Goal: Task Accomplishment & Management: Manage account settings

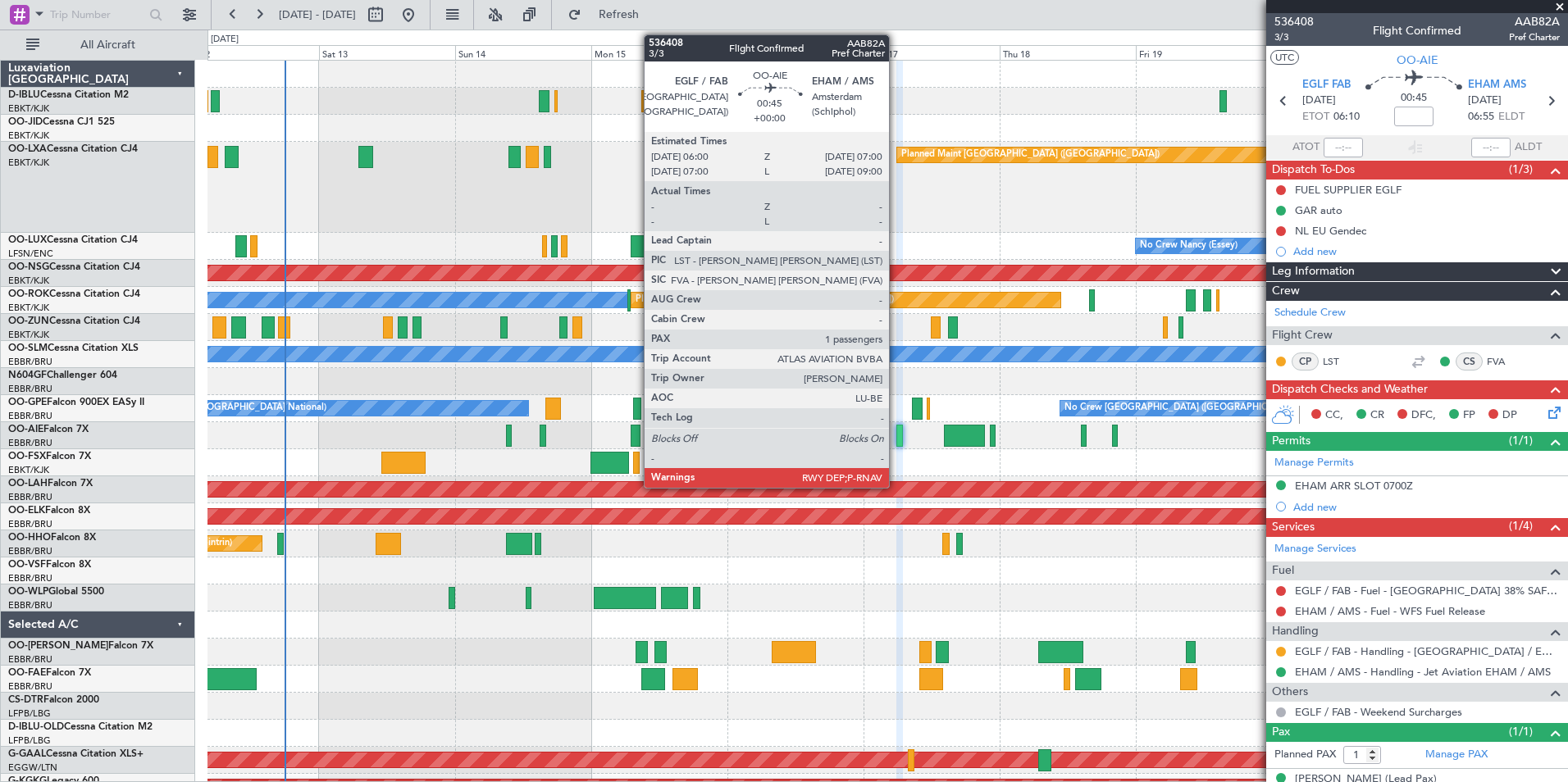
click at [896, 435] on div at bounding box center [899, 435] width 6 height 22
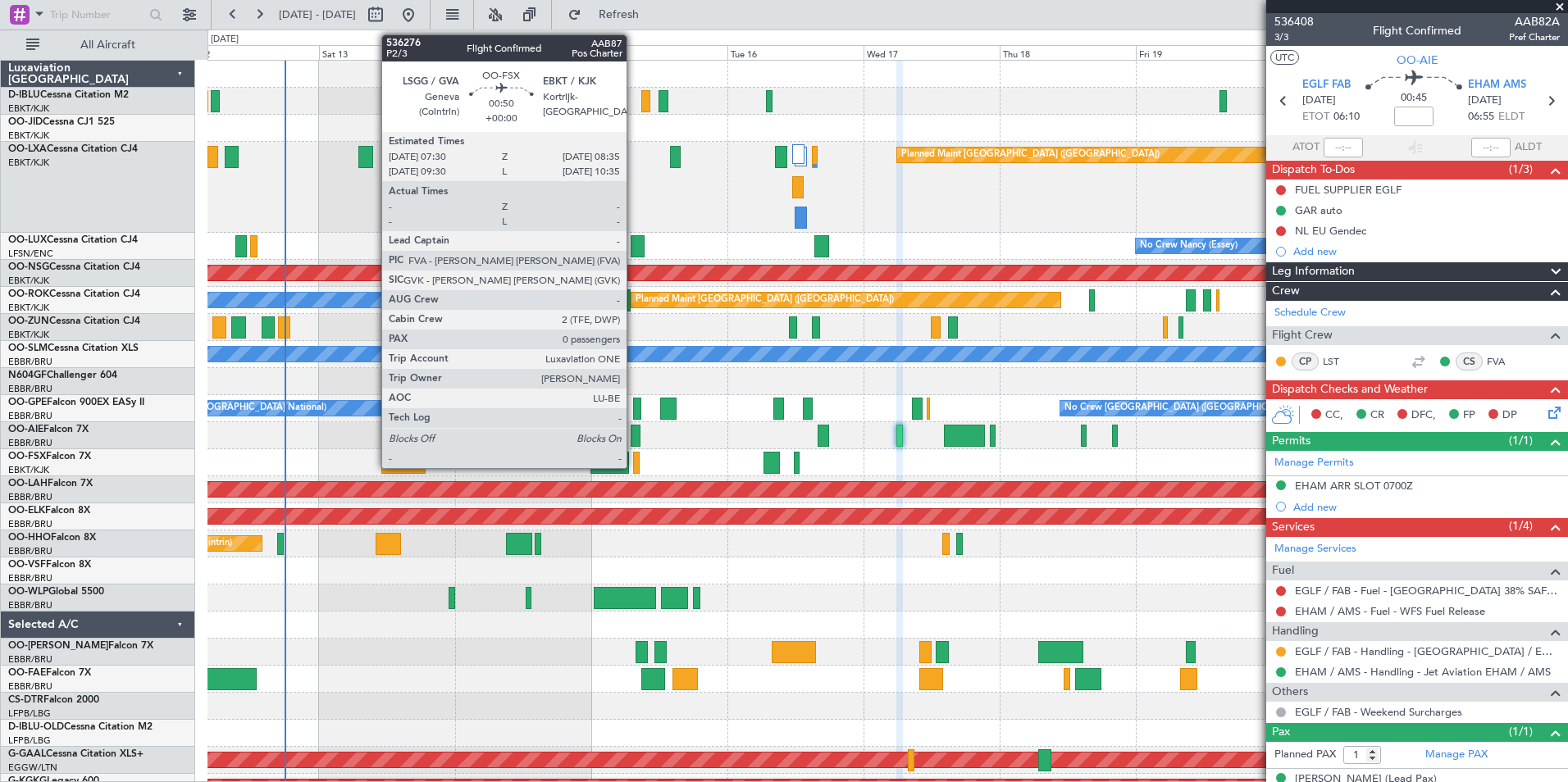
click at [634, 459] on div at bounding box center [636, 463] width 7 height 22
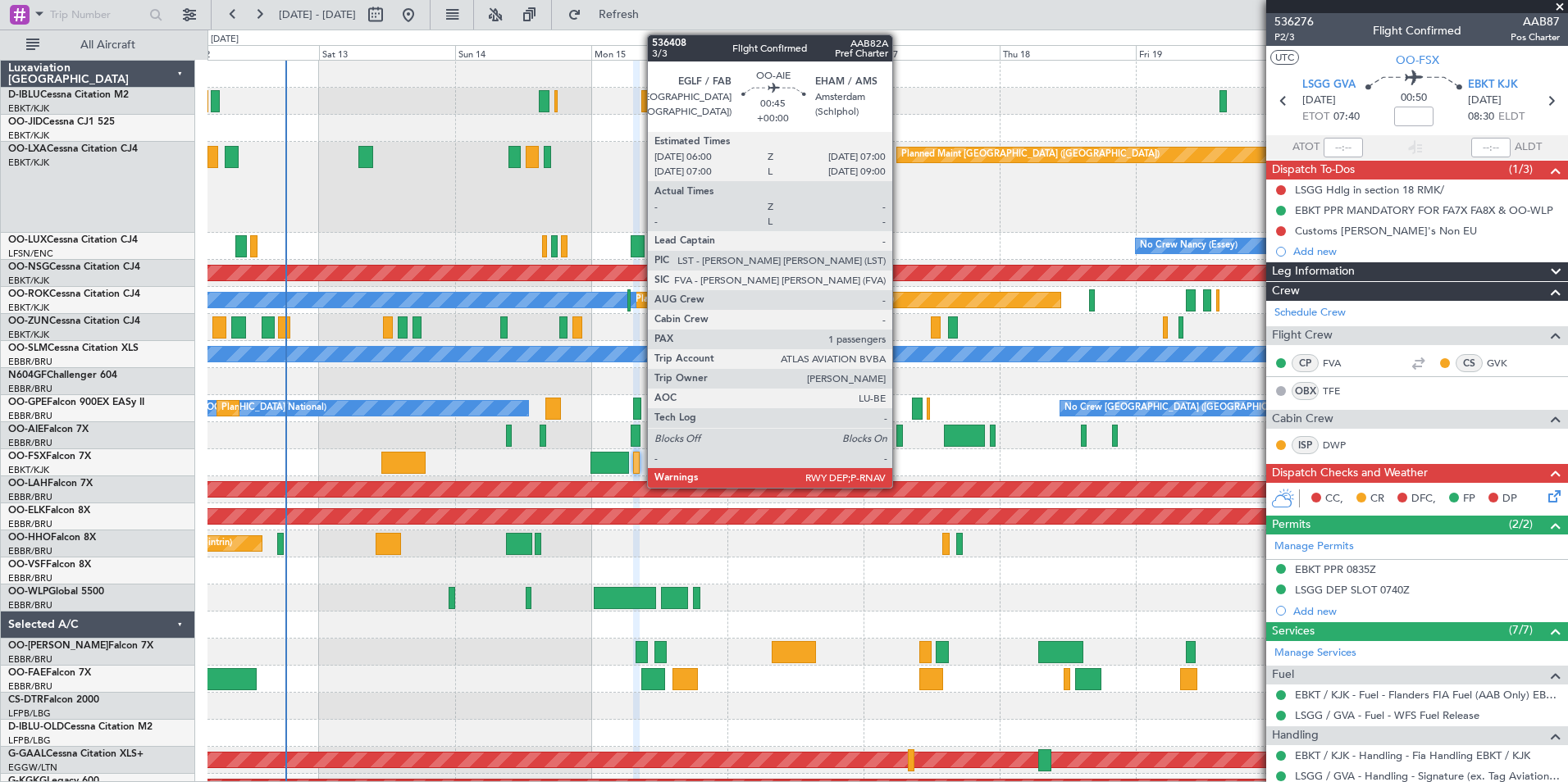
click at [900, 442] on div at bounding box center [899, 435] width 6 height 22
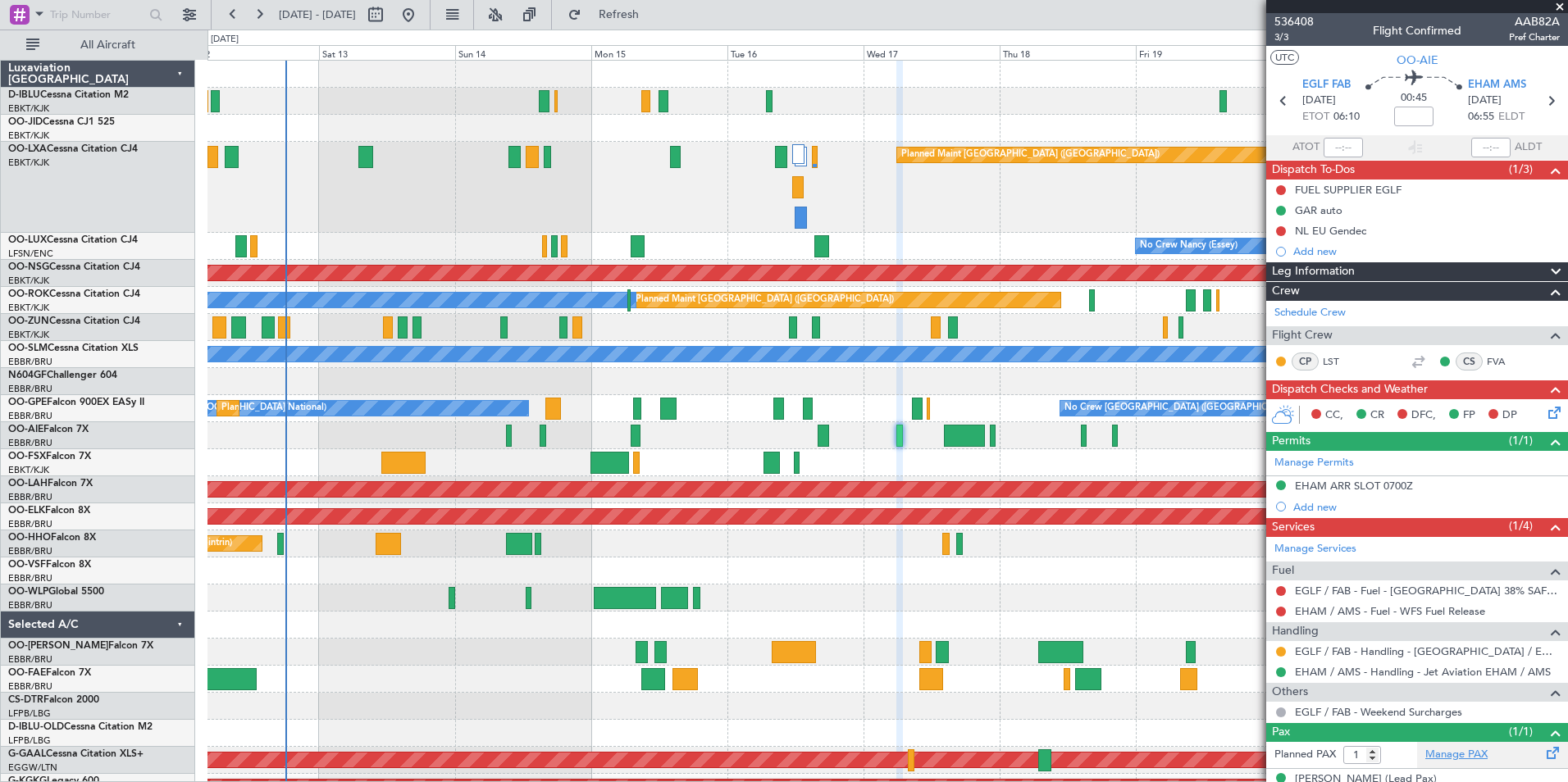
click at [1446, 762] on link "Manage PAX" at bounding box center [1457, 755] width 62 height 16
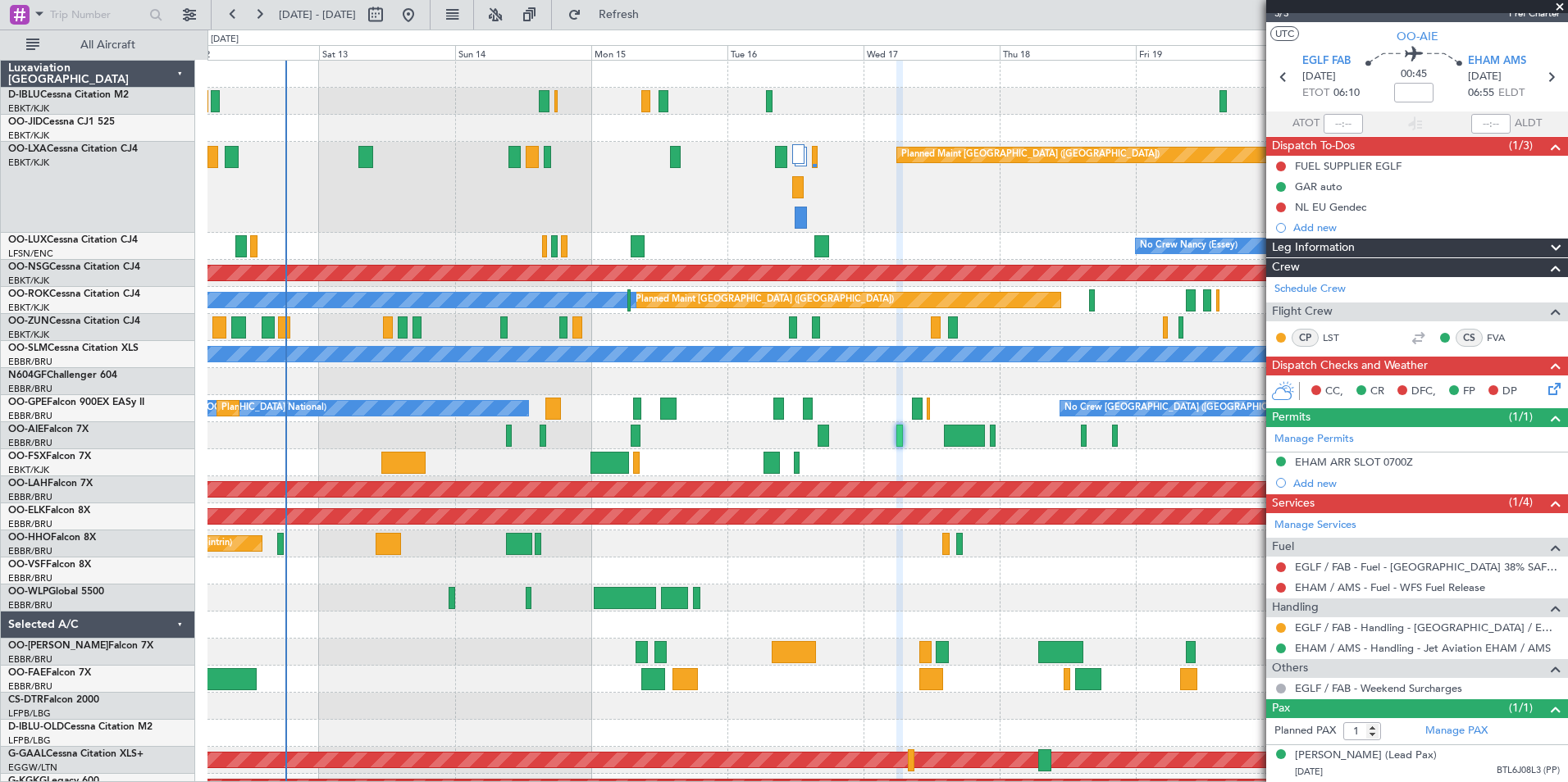
scroll to position [40, 0]
click at [1437, 748] on div "[PERSON_NAME] (Lead Pax)" at bounding box center [1365, 756] width 142 height 16
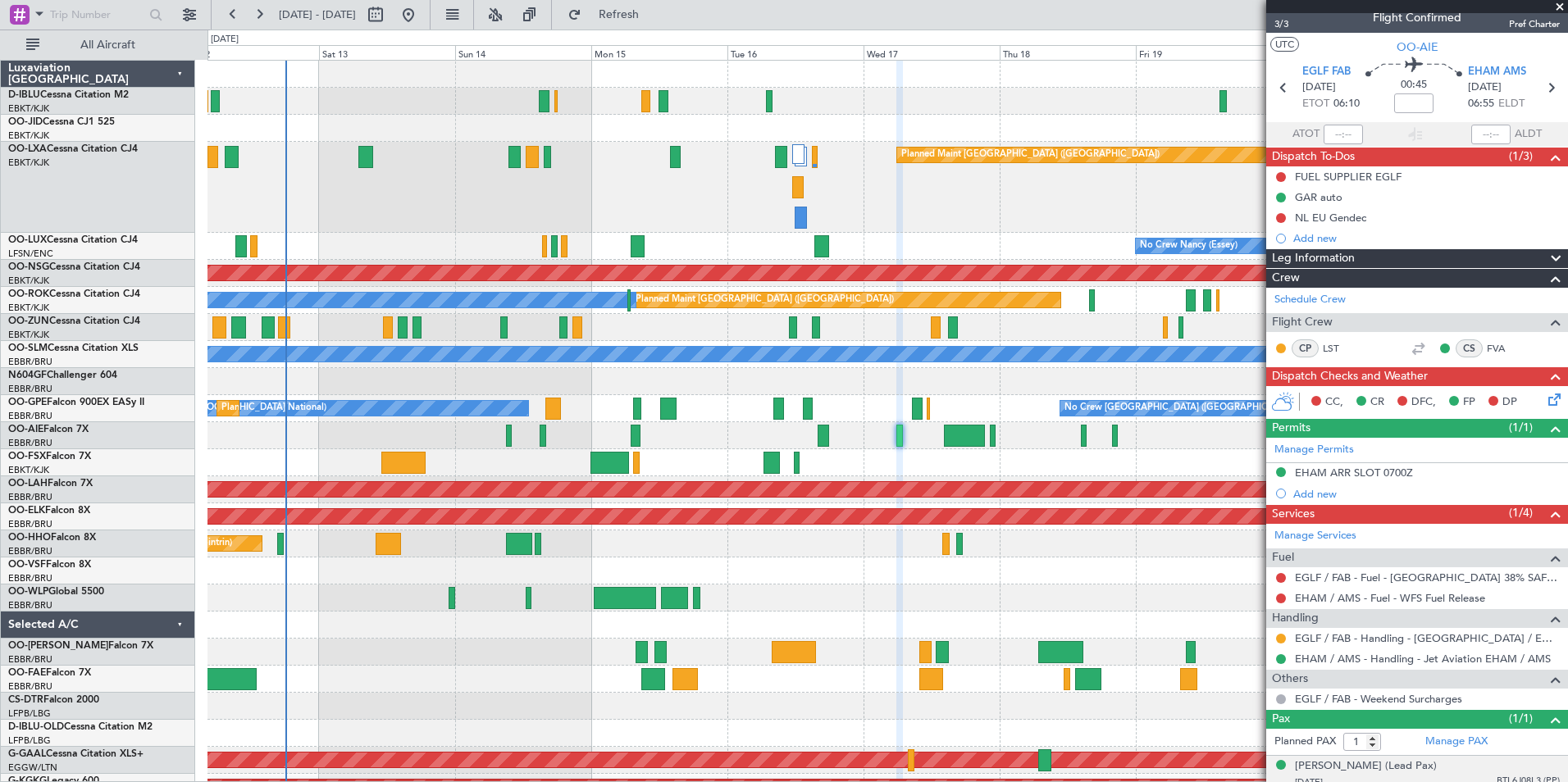
scroll to position [0, 0]
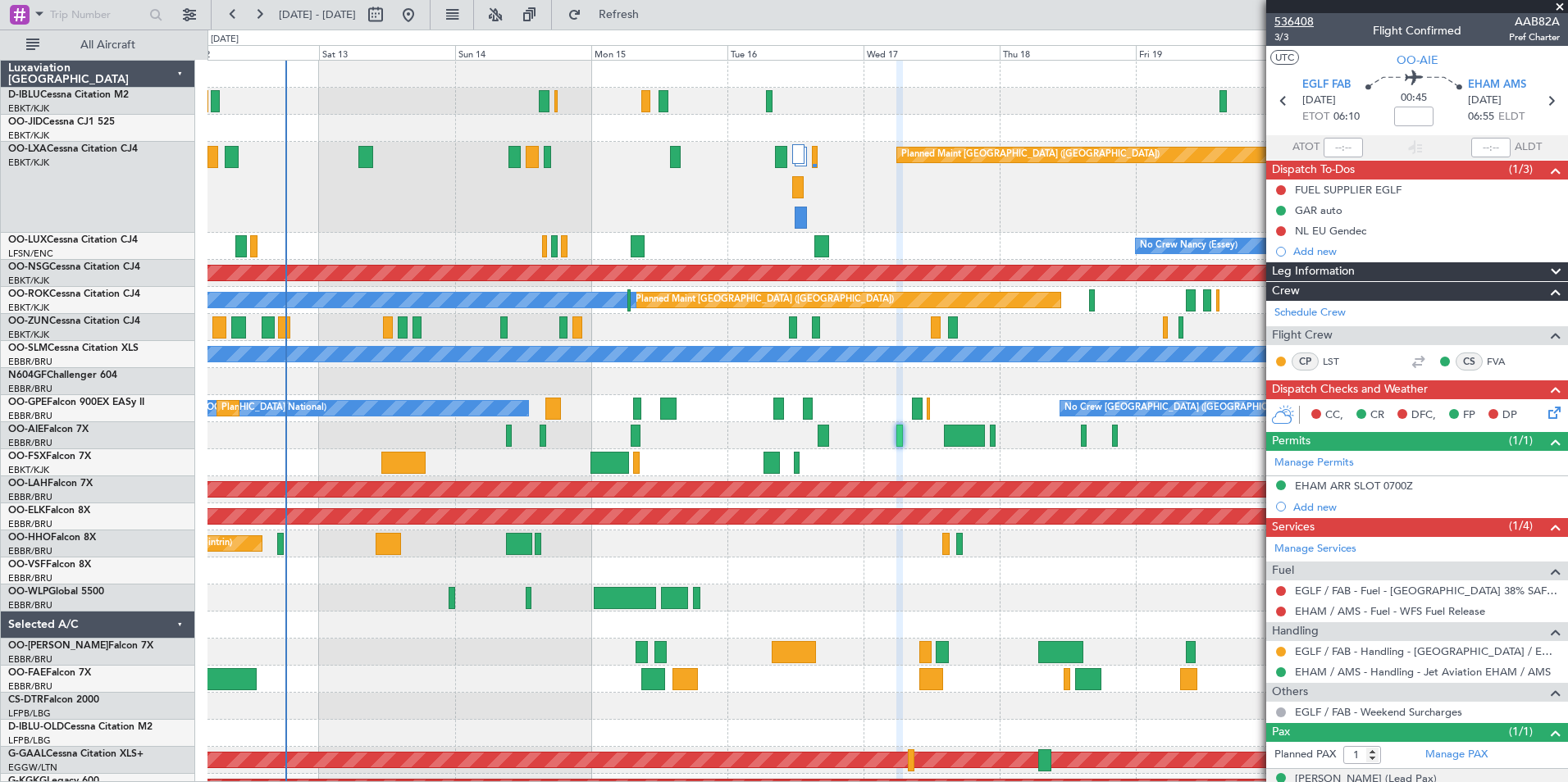
click at [1303, 18] on span "536408" at bounding box center [1295, 22] width 40 height 17
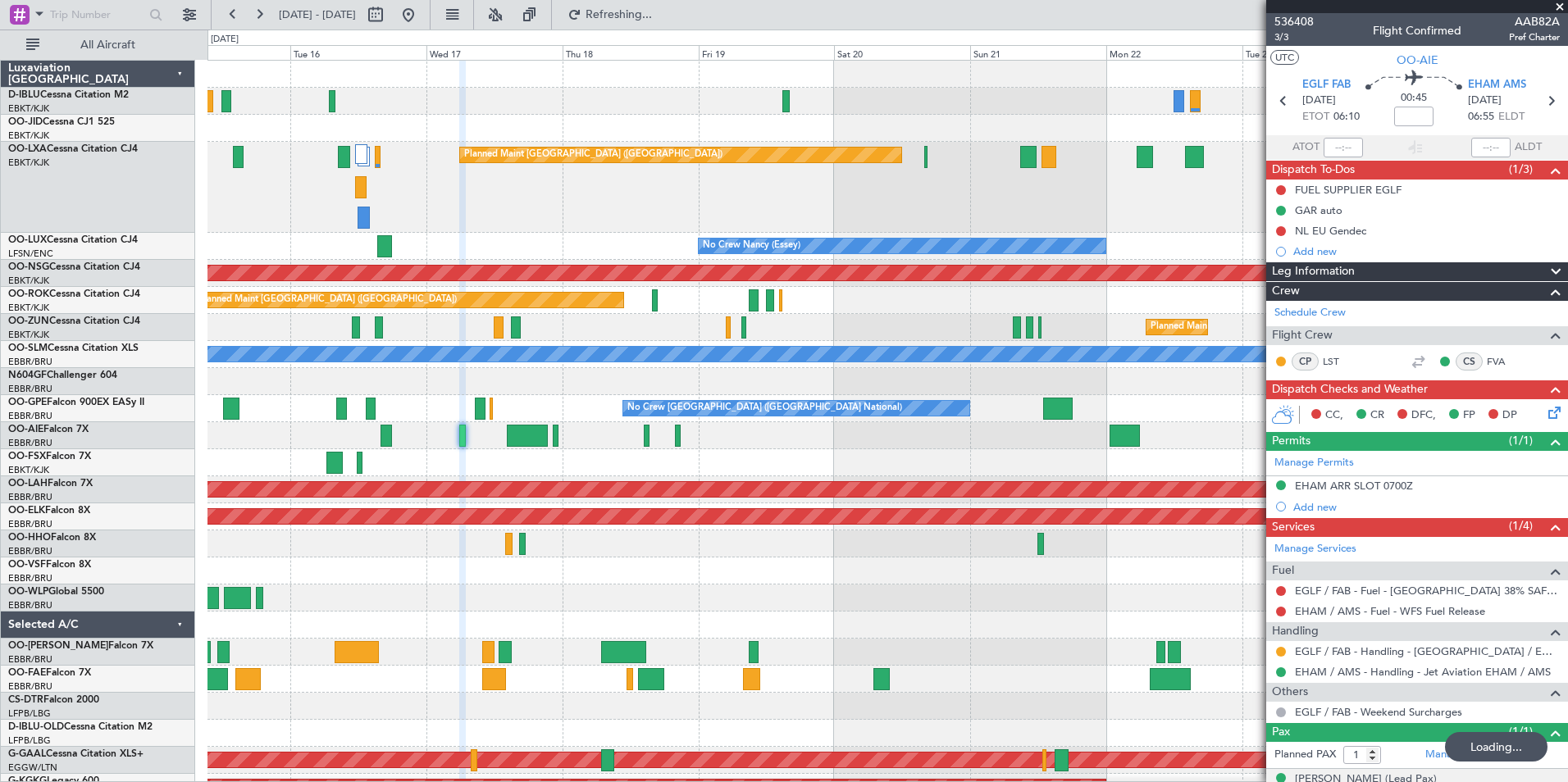
click at [396, 432] on div "A/C Unavailable [GEOGRAPHIC_DATA] ([GEOGRAPHIC_DATA] National) A/C Unavailable …" at bounding box center [887, 633] width 1360 height 1147
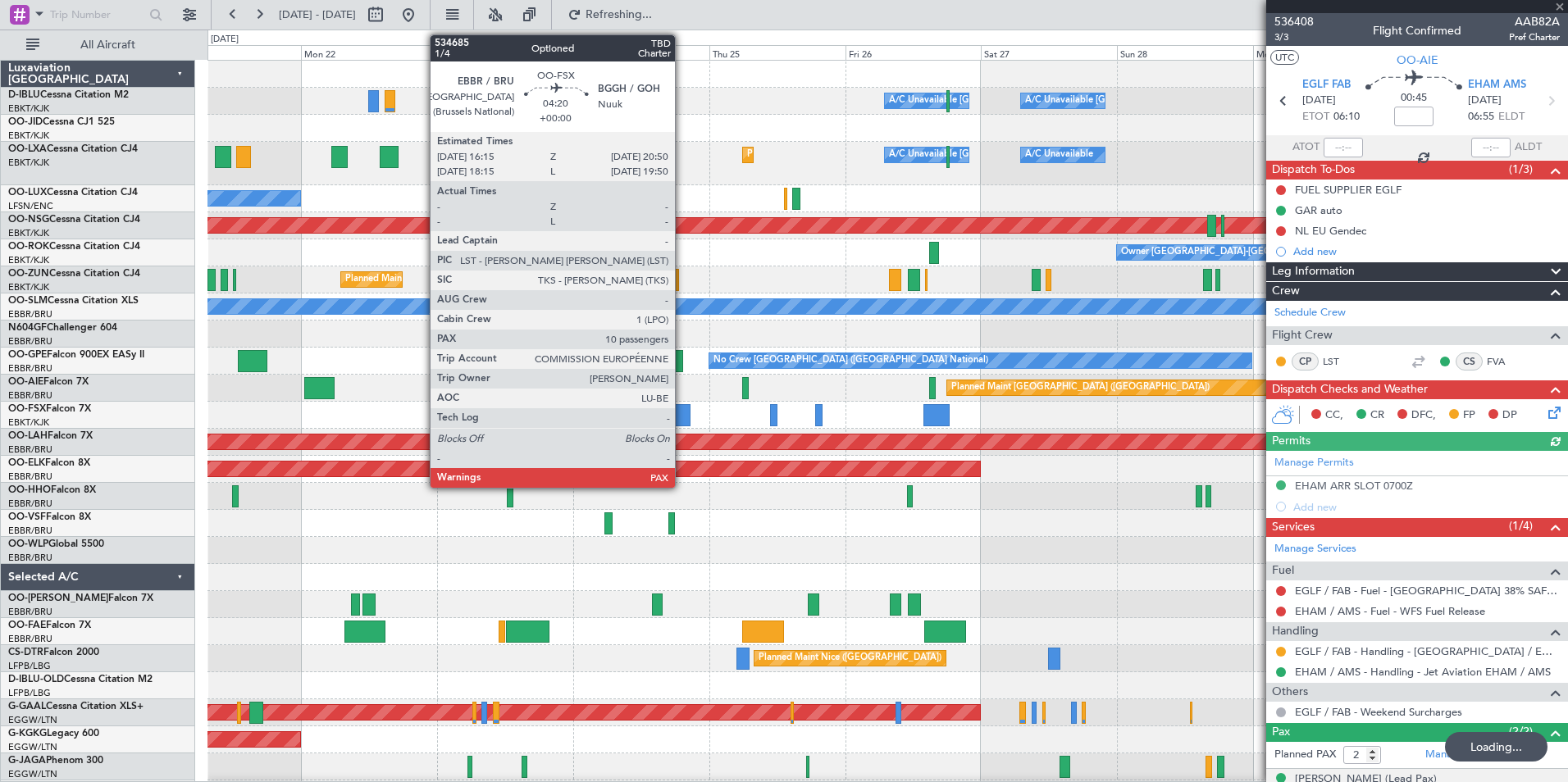
click at [682, 415] on div at bounding box center [678, 415] width 26 height 22
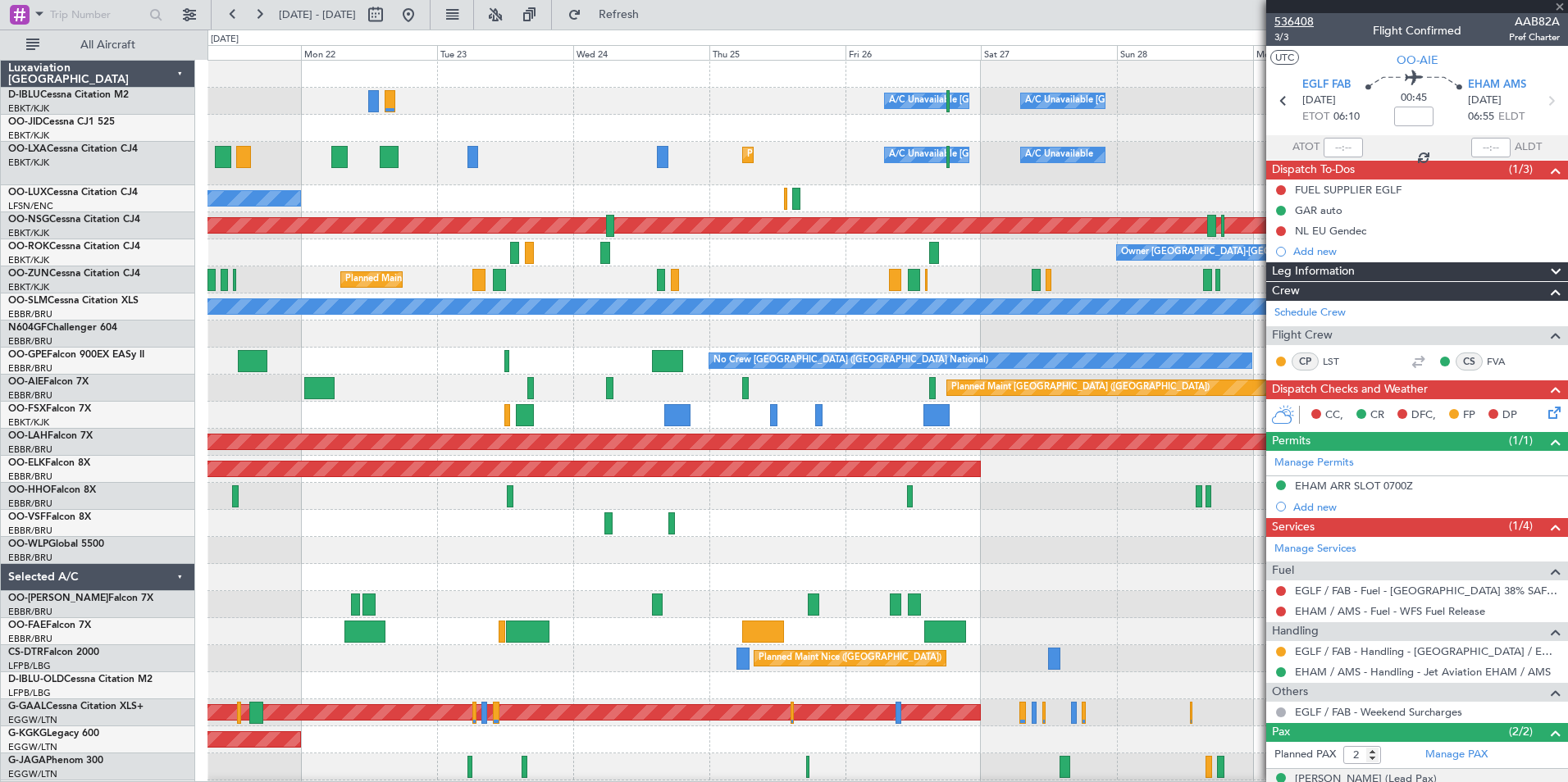
type input "10"
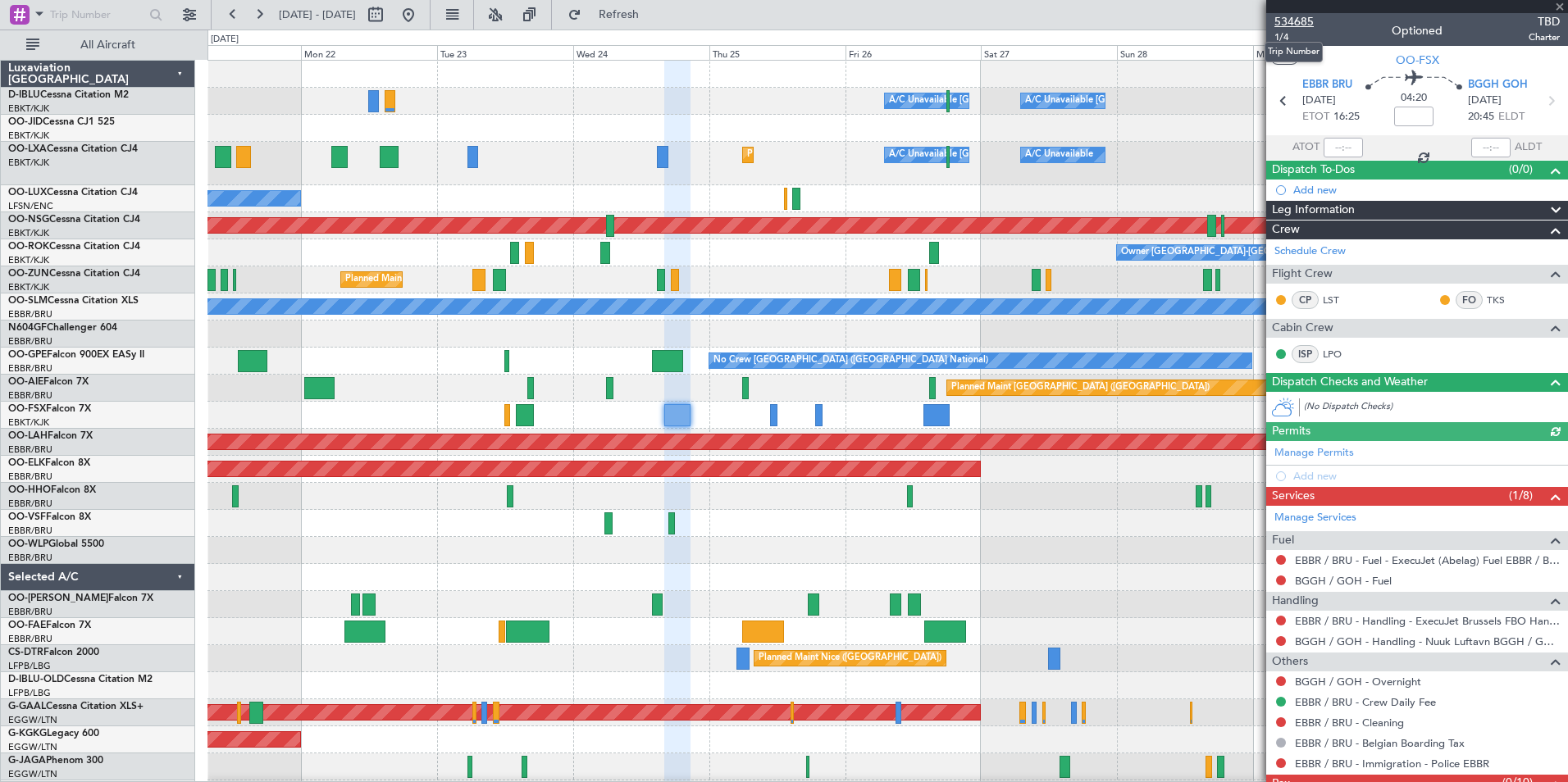
click at [1299, 19] on span "534685" at bounding box center [1295, 22] width 40 height 17
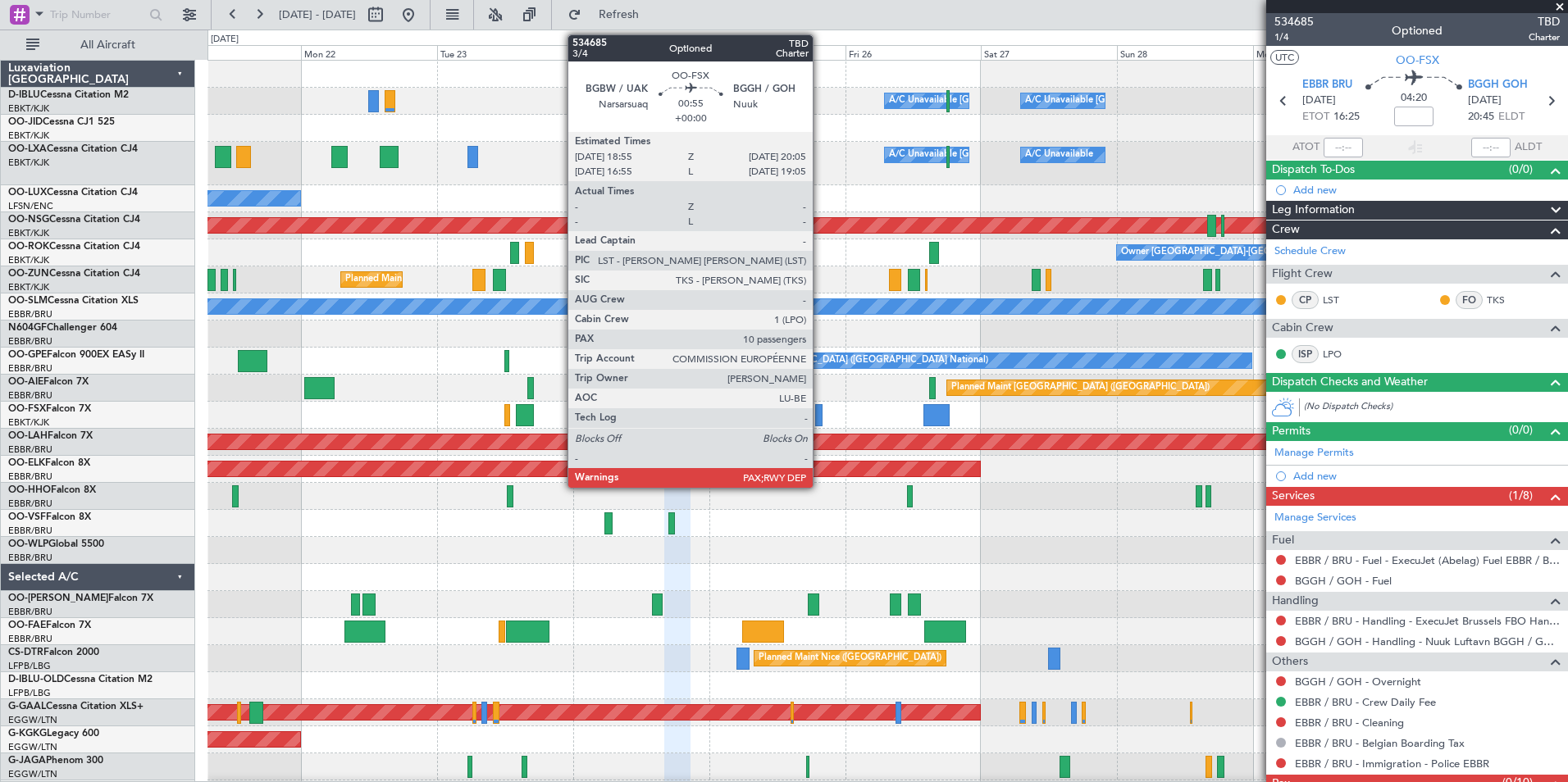
click at [820, 420] on div at bounding box center [819, 415] width 8 height 22
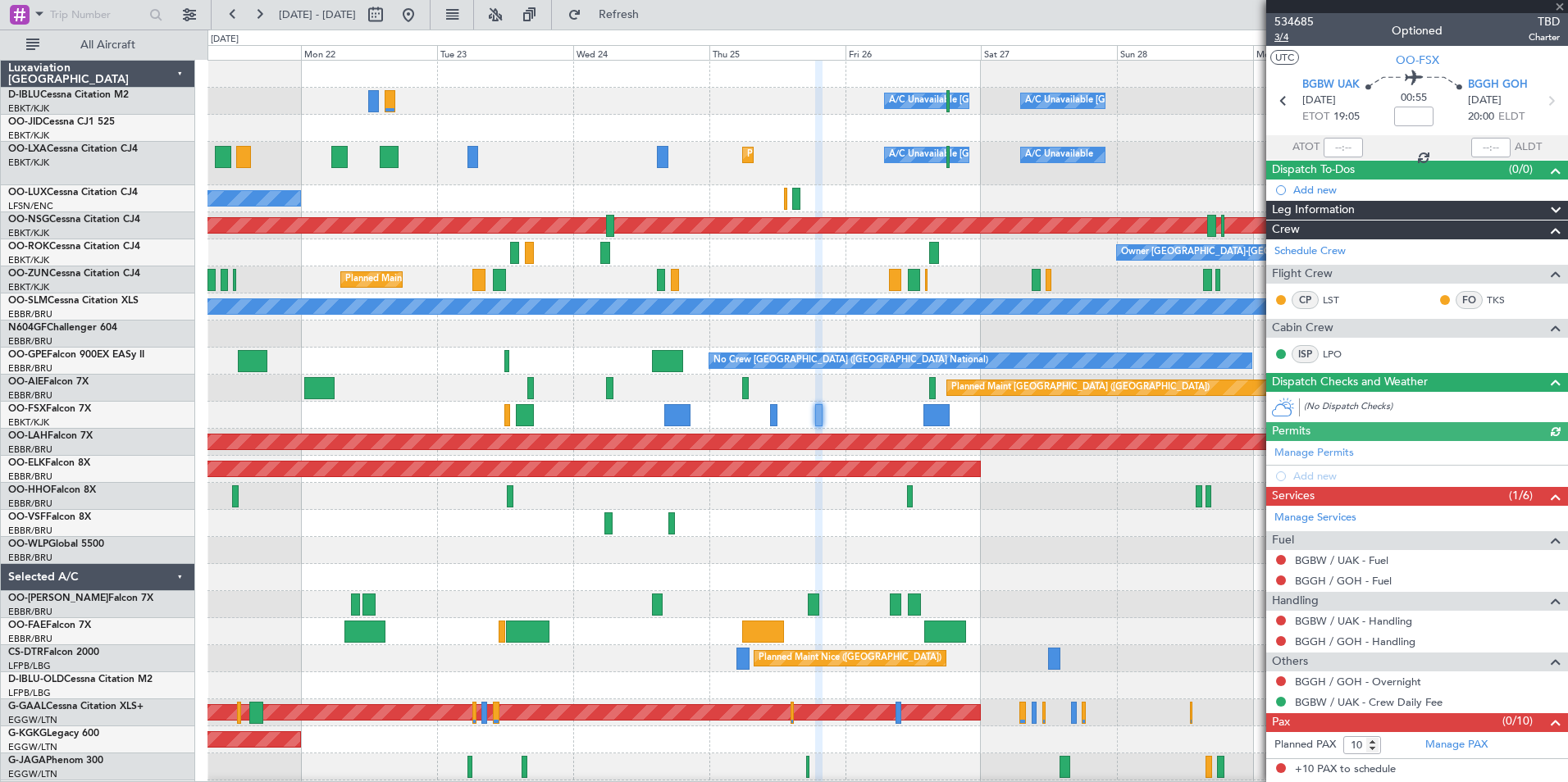
click at [1280, 40] on span "3/4" at bounding box center [1295, 37] width 40 height 14
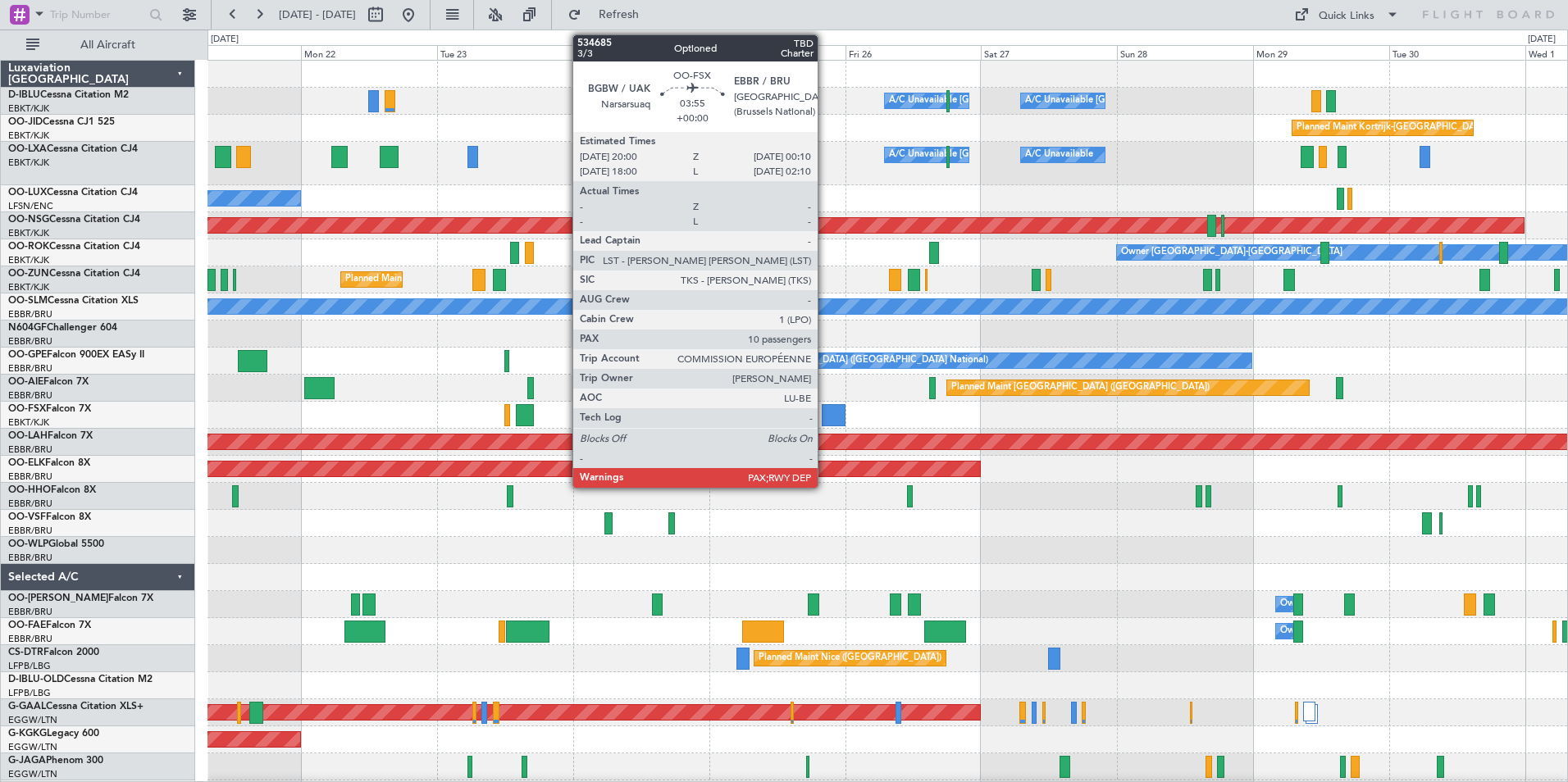
click at [825, 418] on div at bounding box center [833, 415] width 24 height 22
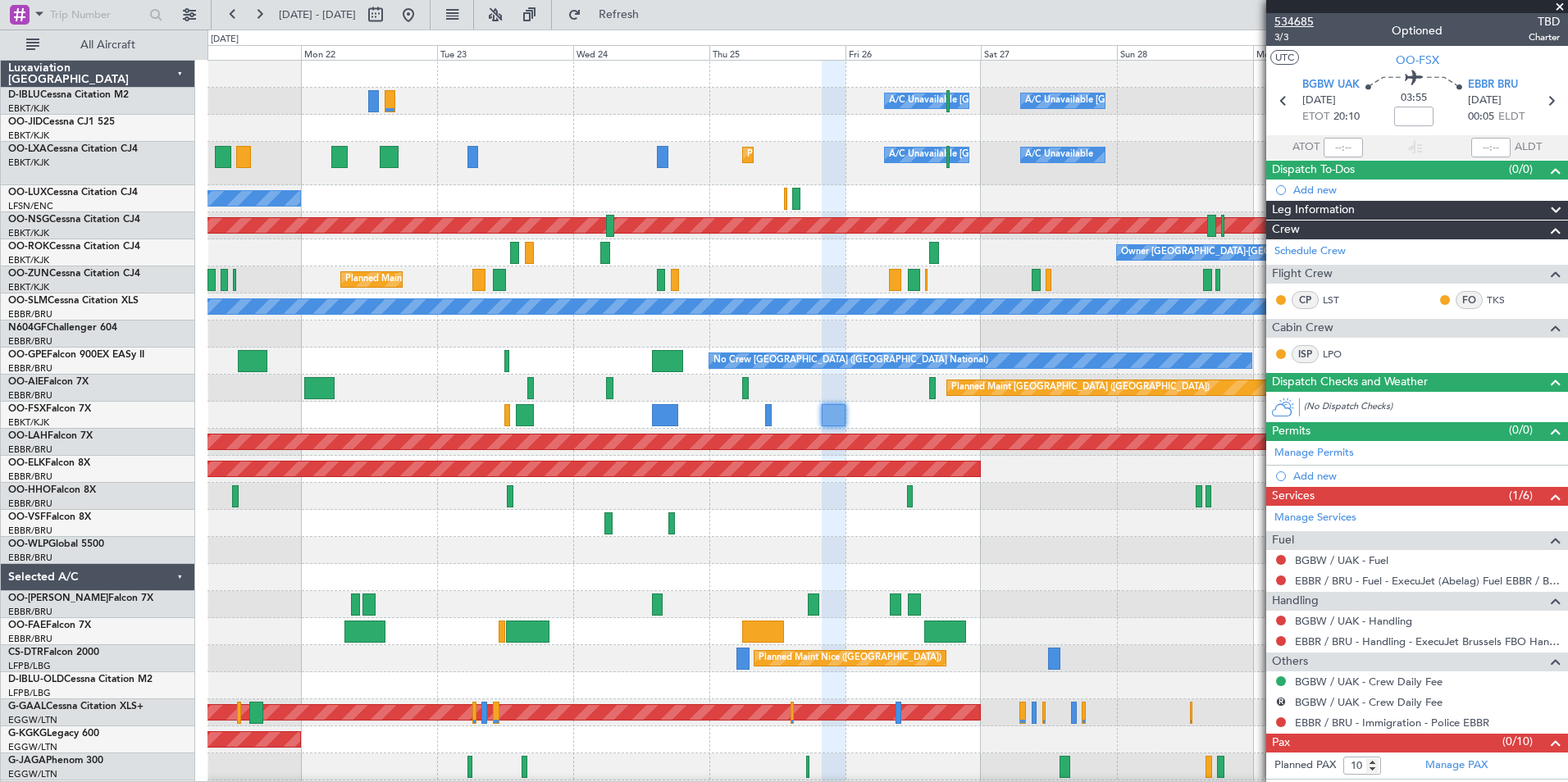
click at [1306, 28] on span "534685" at bounding box center [1295, 22] width 40 height 17
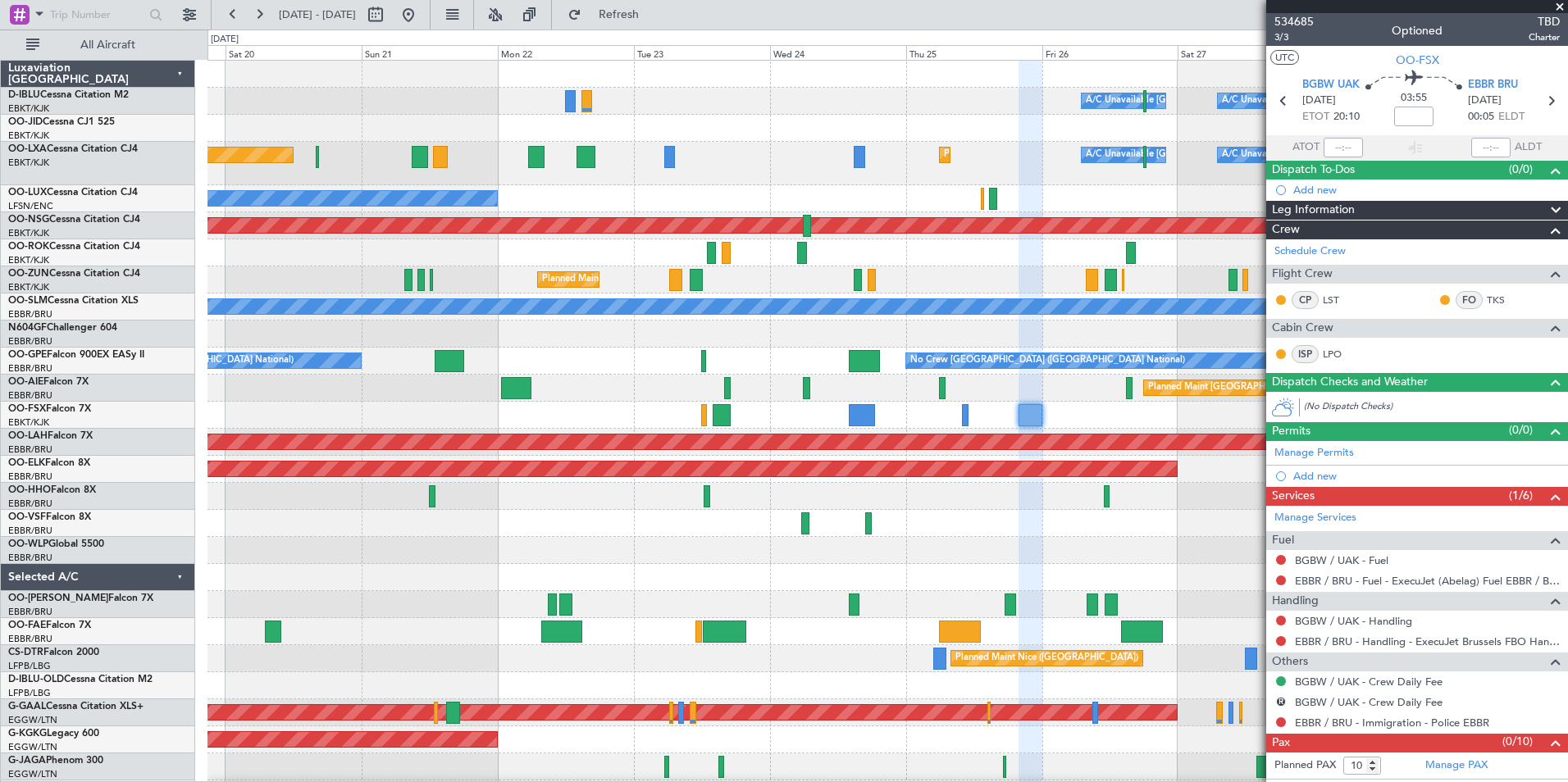
click at [814, 427] on div at bounding box center [887, 415] width 1360 height 27
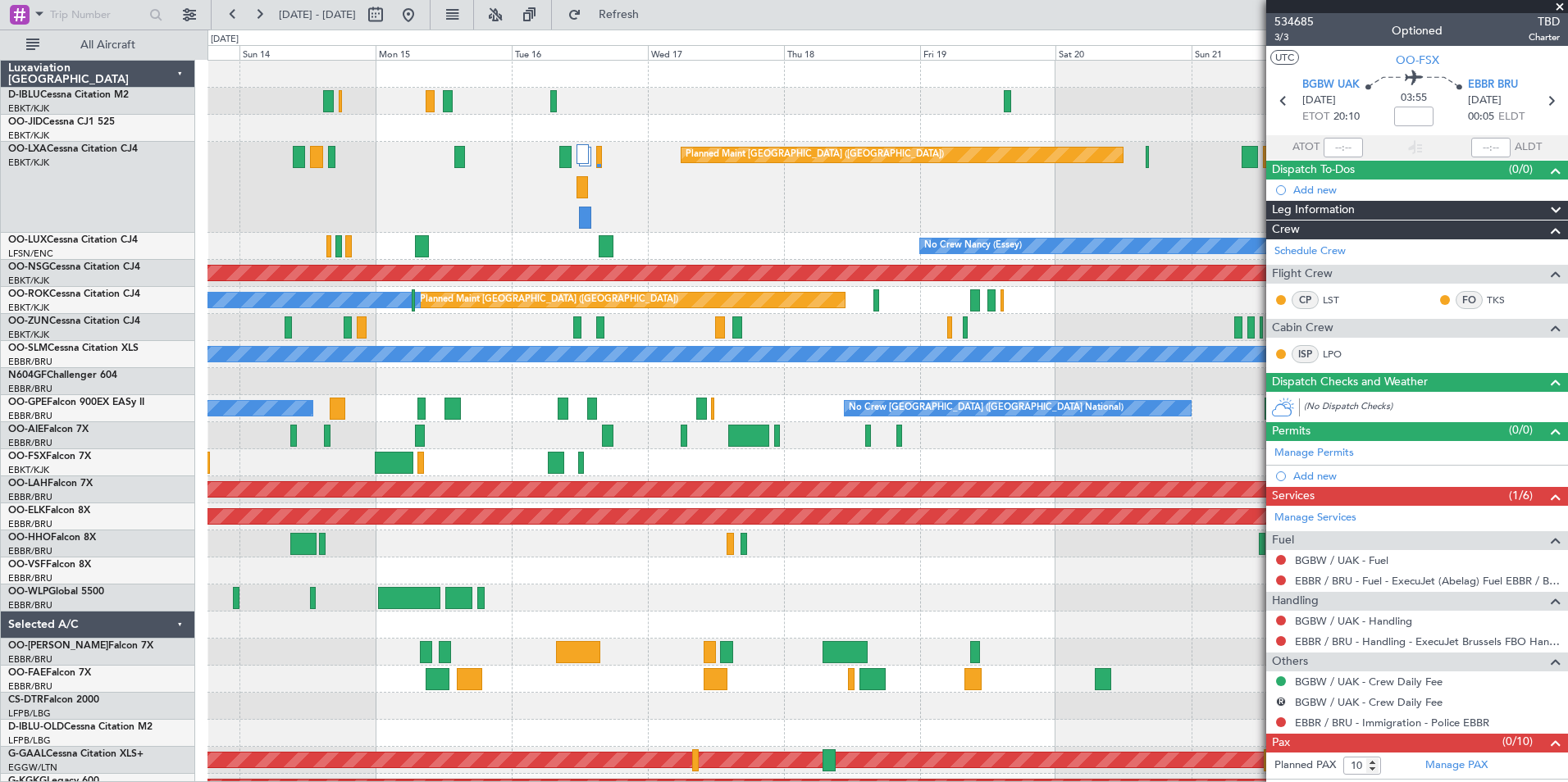
click at [1070, 423] on div "No Crew [GEOGRAPHIC_DATA] ([GEOGRAPHIC_DATA] National) Planned Maint [GEOGRAPHI…" at bounding box center [887, 606] width 1360 height 1092
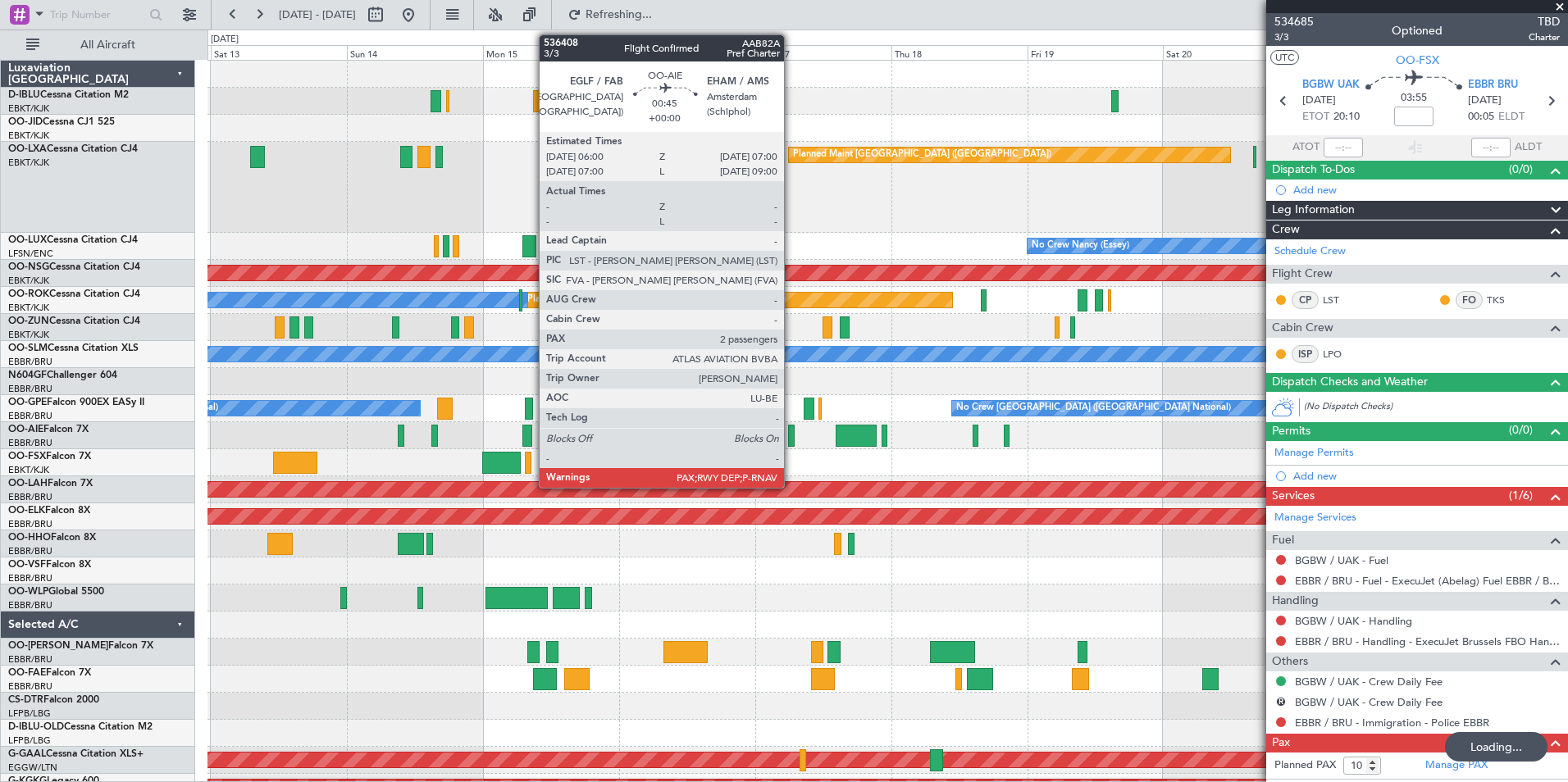
click at [792, 428] on div at bounding box center [791, 435] width 6 height 22
type input "2"
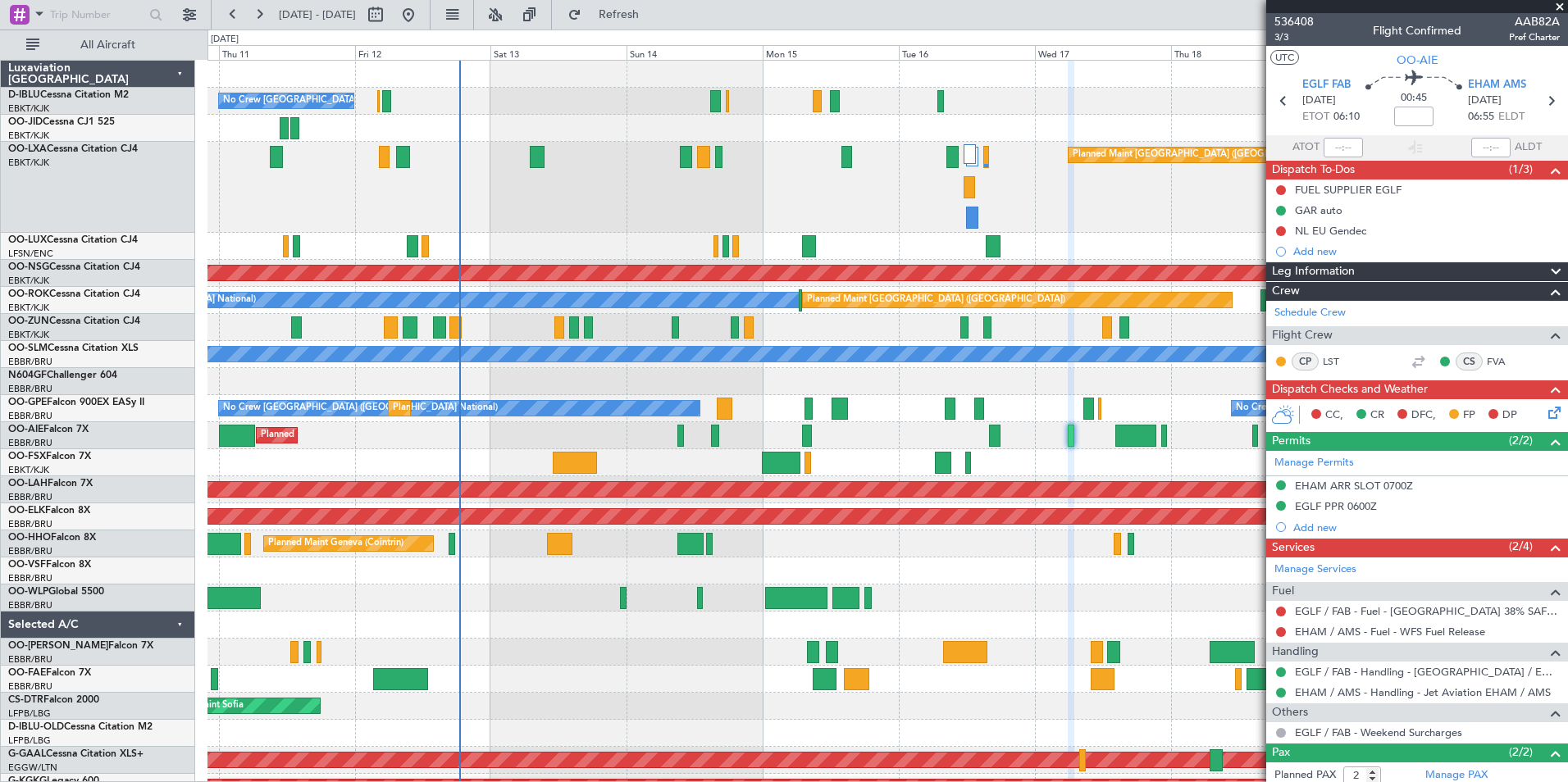
click at [953, 471] on div "Planned Maint Kortrijk-[GEOGRAPHIC_DATA]" at bounding box center [887, 463] width 1360 height 27
click at [582, 217] on div "Planned Maint [GEOGRAPHIC_DATA] ([GEOGRAPHIC_DATA]) Planned Maint [GEOGRAPHIC_D…" at bounding box center [887, 187] width 1360 height 91
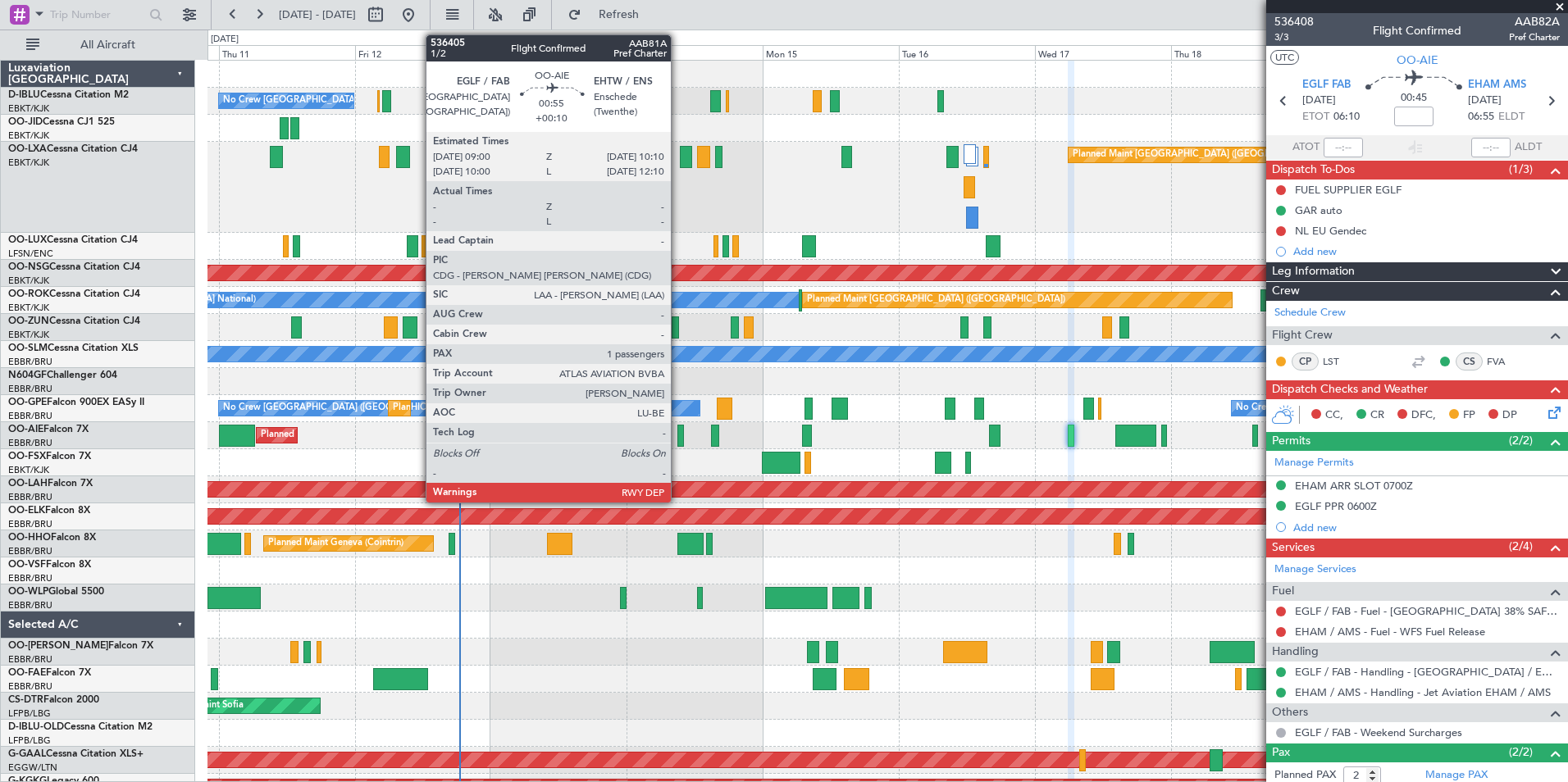
click at [678, 440] on div at bounding box center [681, 435] width 8 height 22
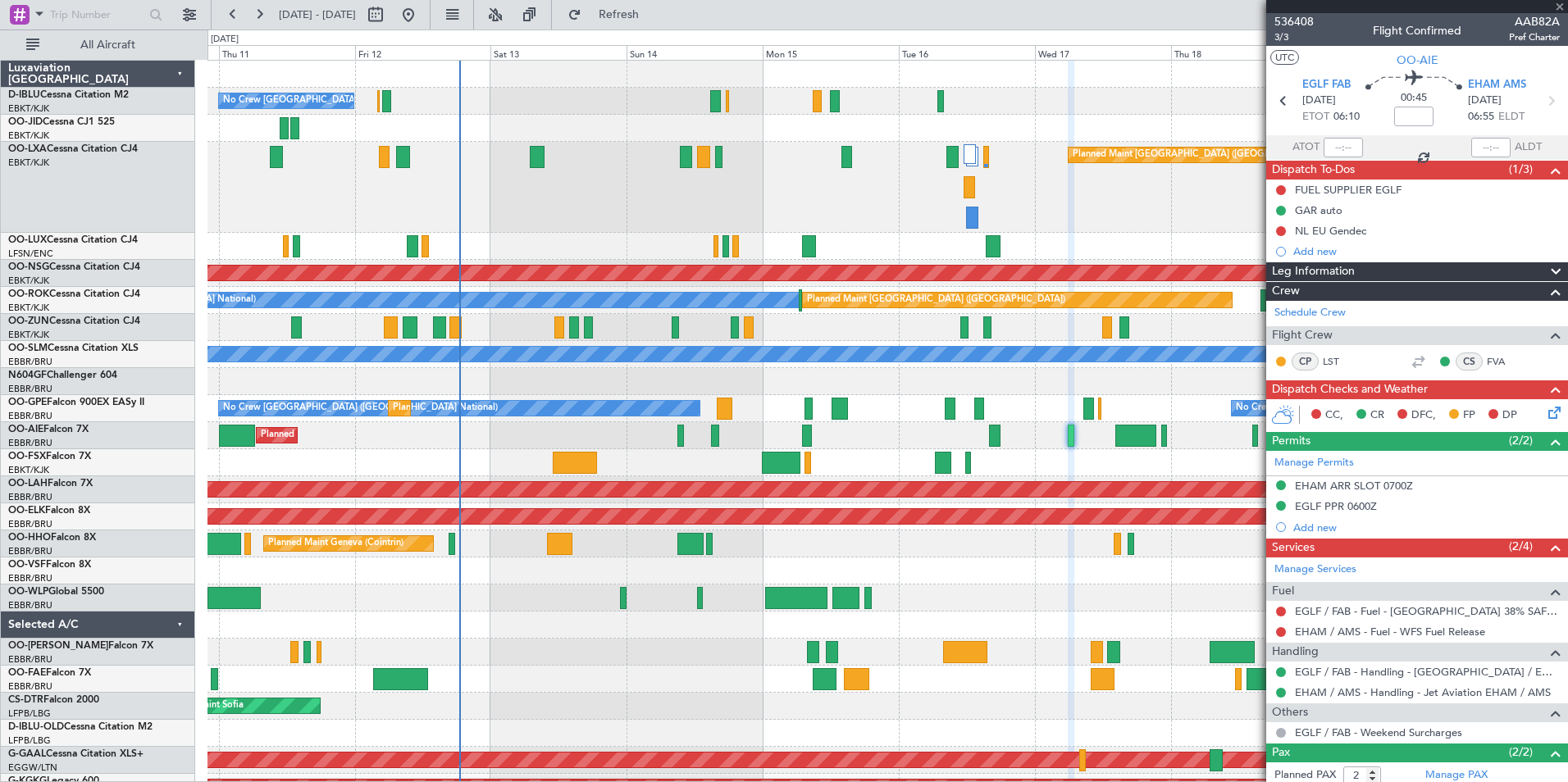
type input "+00:10"
type input "1"
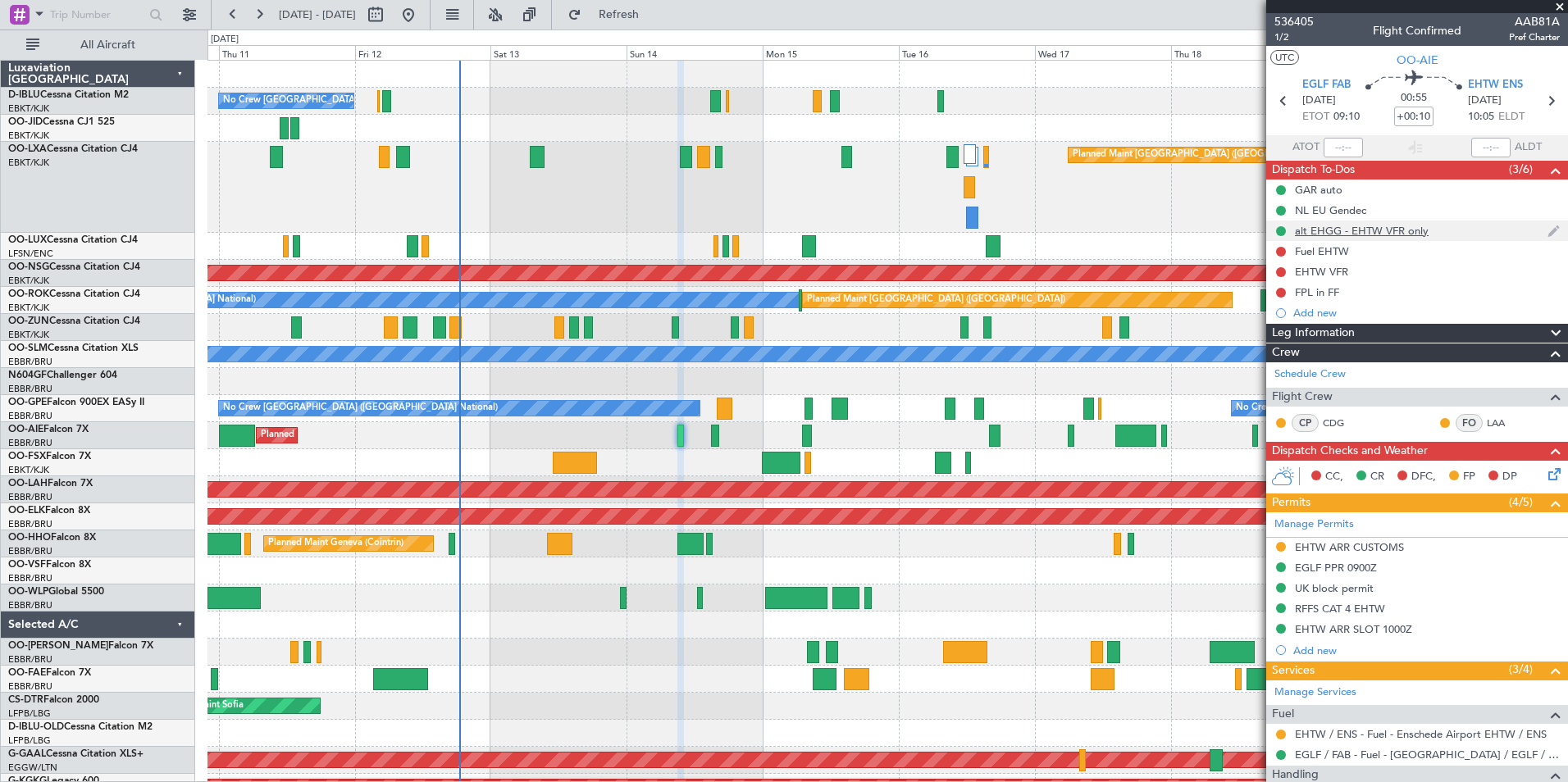
click at [1337, 237] on div "alt EHGG - EHTW VFR only" at bounding box center [1417, 231] width 302 height 21
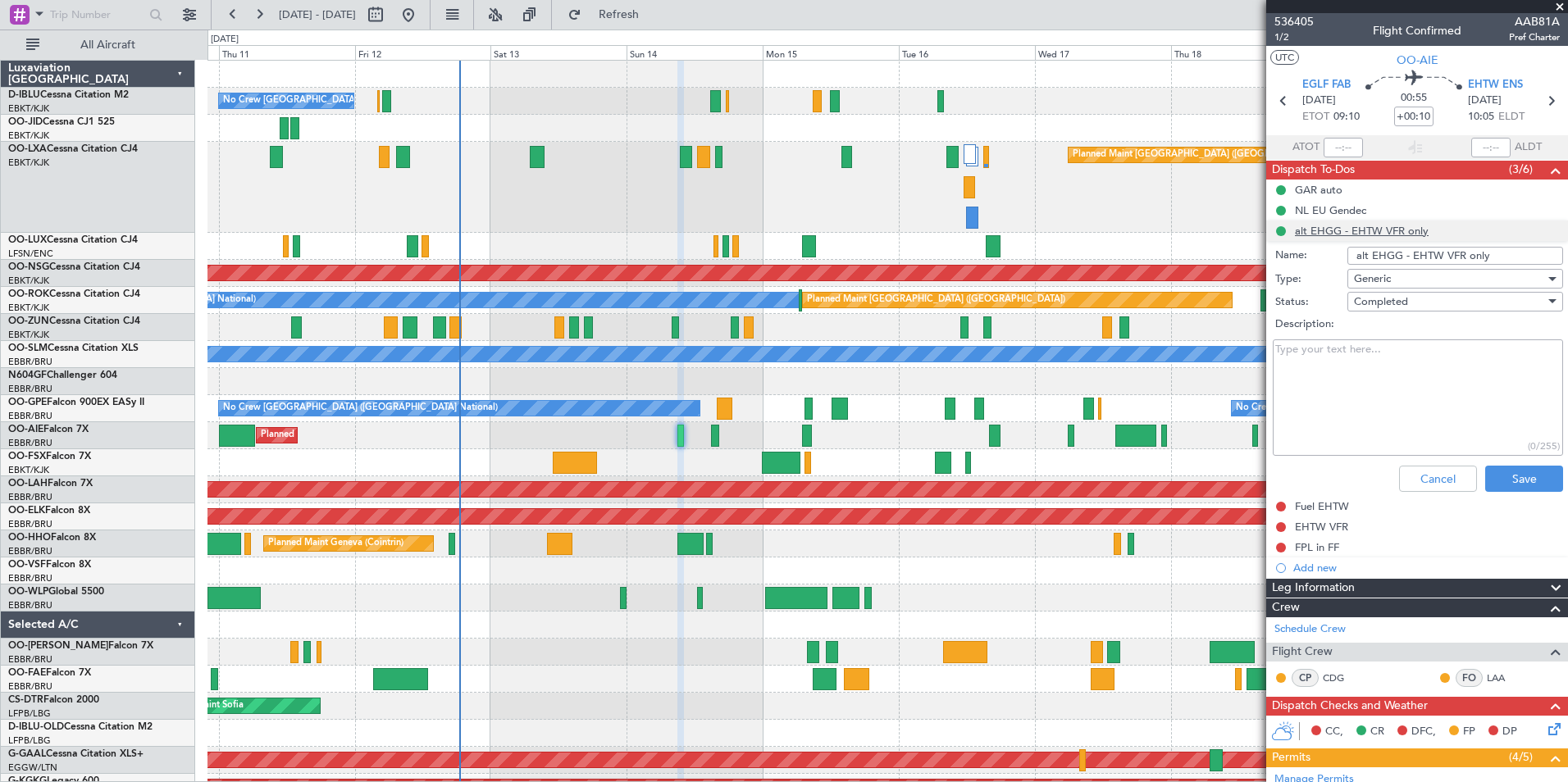
click at [1337, 237] on li "alt EHGG - EHTW VFR only Name: alt EHGG - EHTW VFR only Type: Generic Status: C…" at bounding box center [1417, 359] width 302 height 278
click at [1416, 483] on button "Cancel" at bounding box center [1438, 479] width 78 height 26
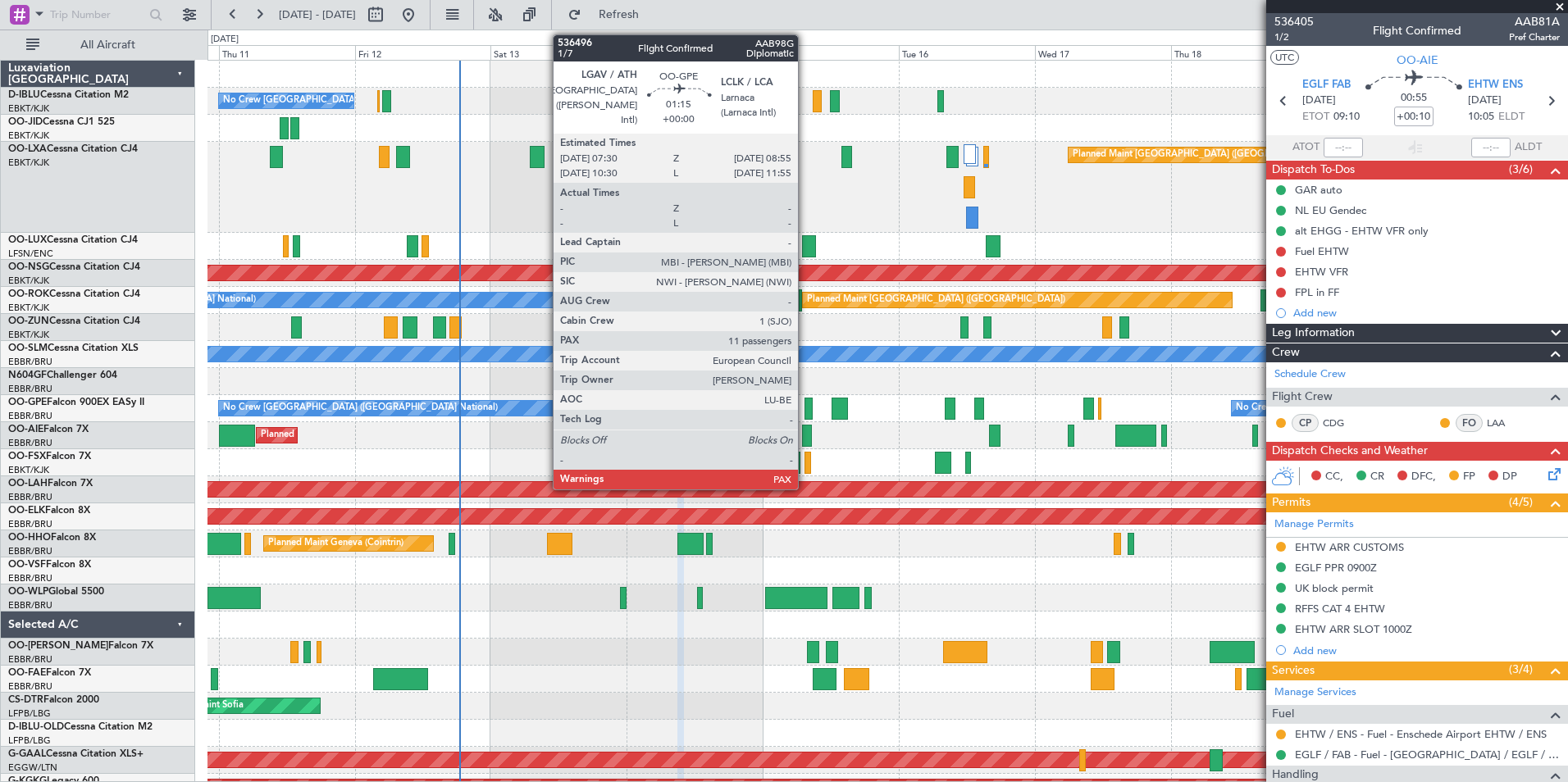
click at [806, 408] on div at bounding box center [808, 408] width 8 height 22
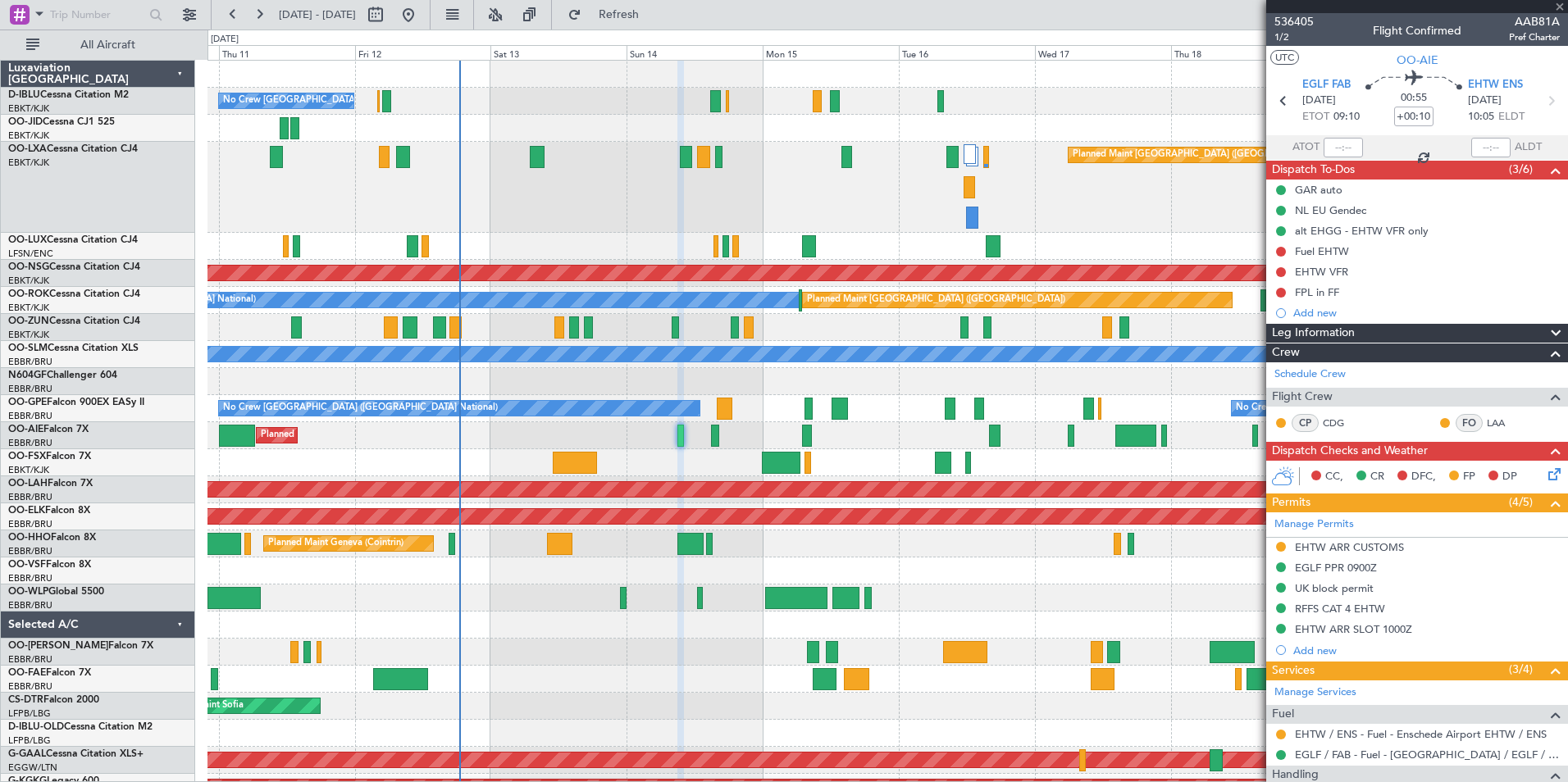
type input "11"
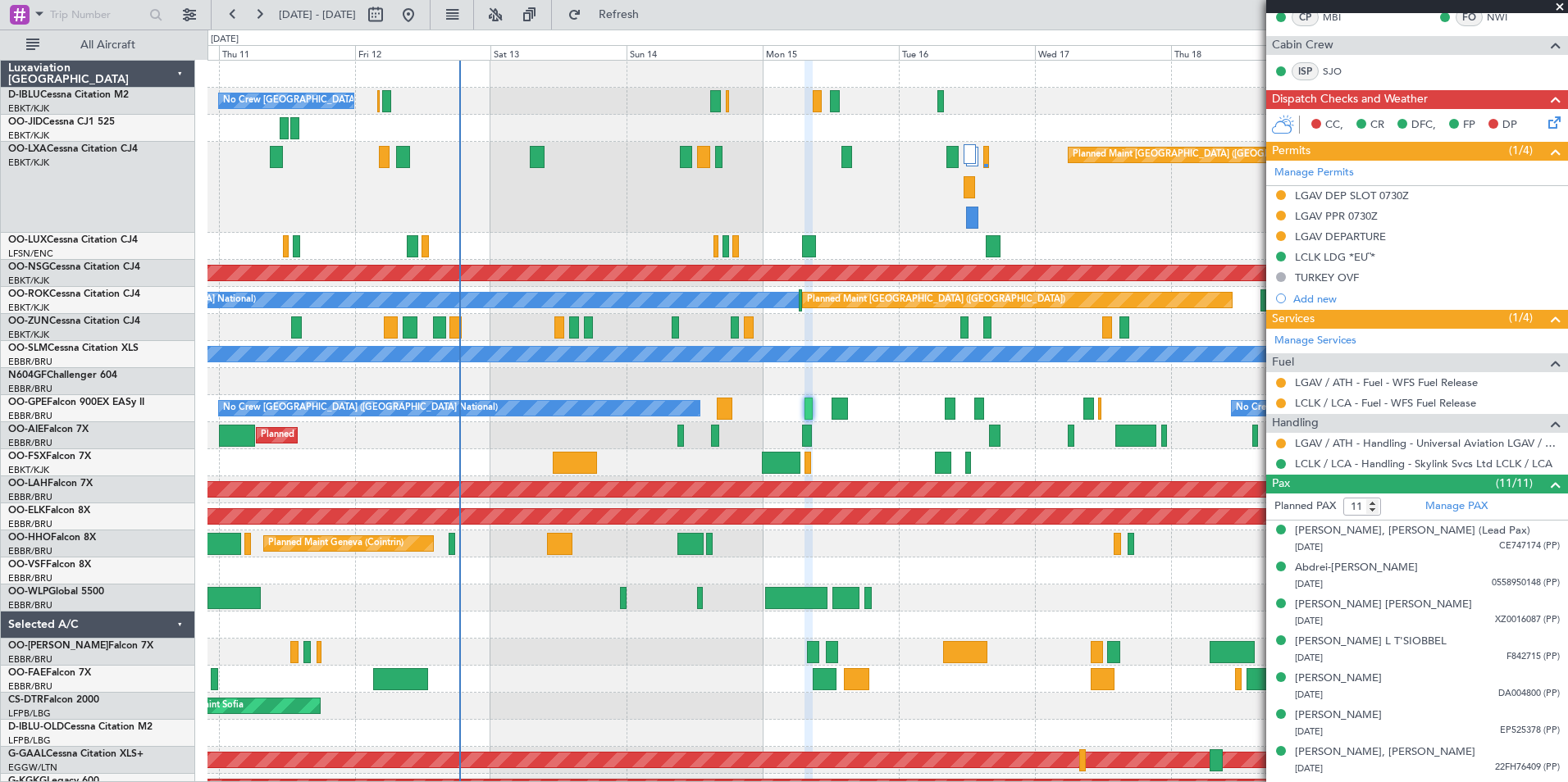
scroll to position [328, 0]
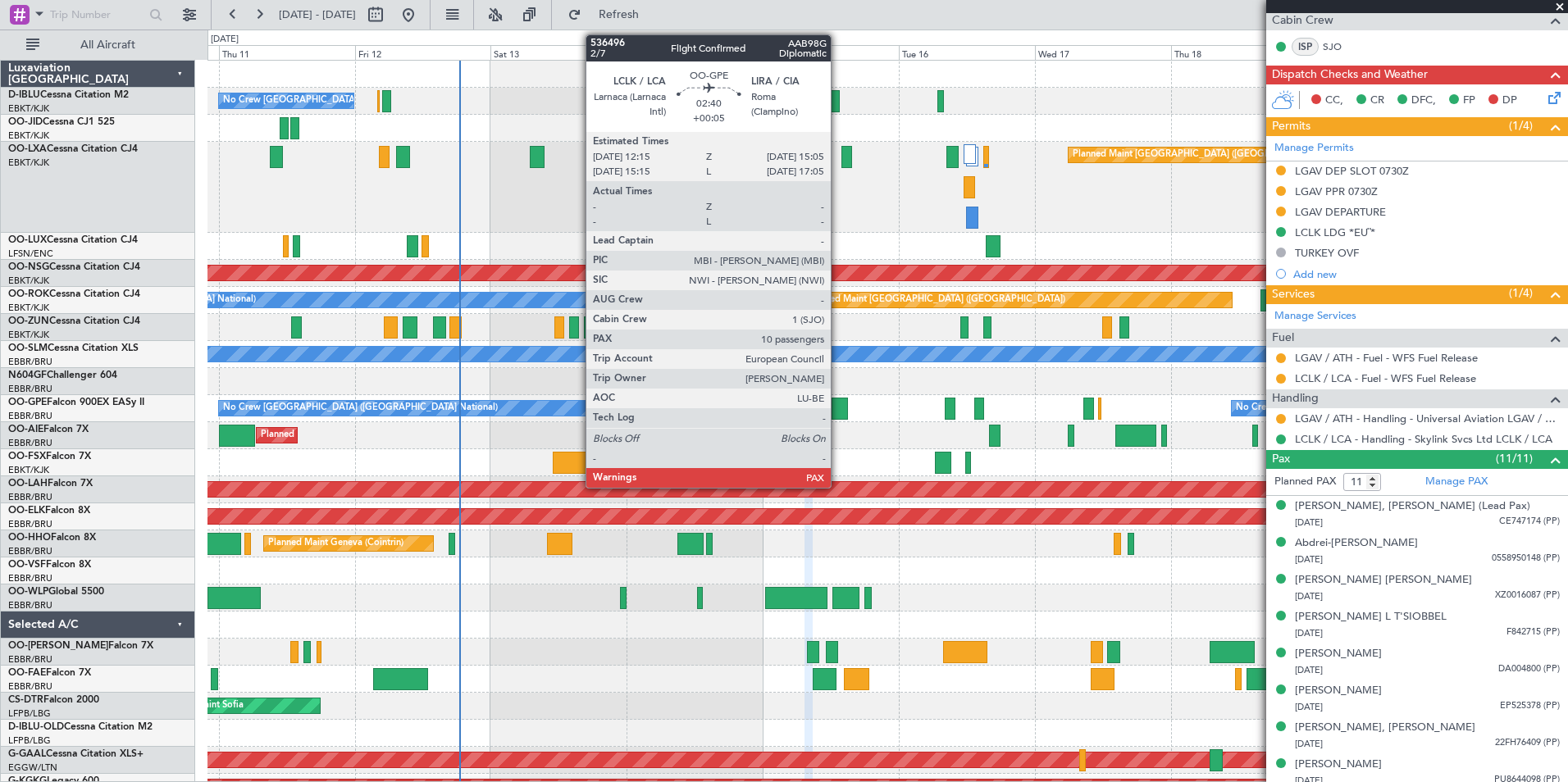
click at [839, 410] on div at bounding box center [840, 408] width 16 height 22
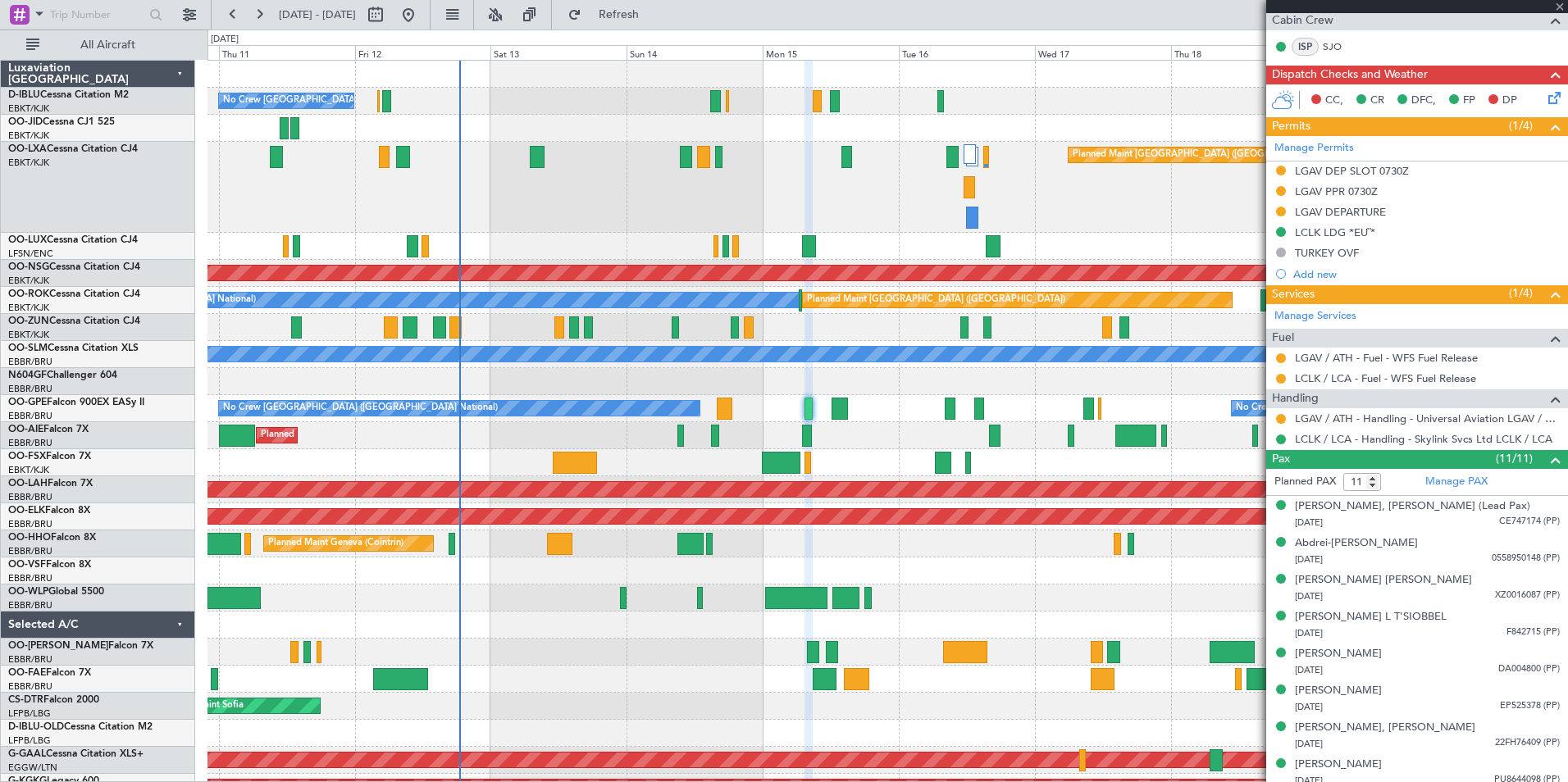
type input "+00:05"
type input "10"
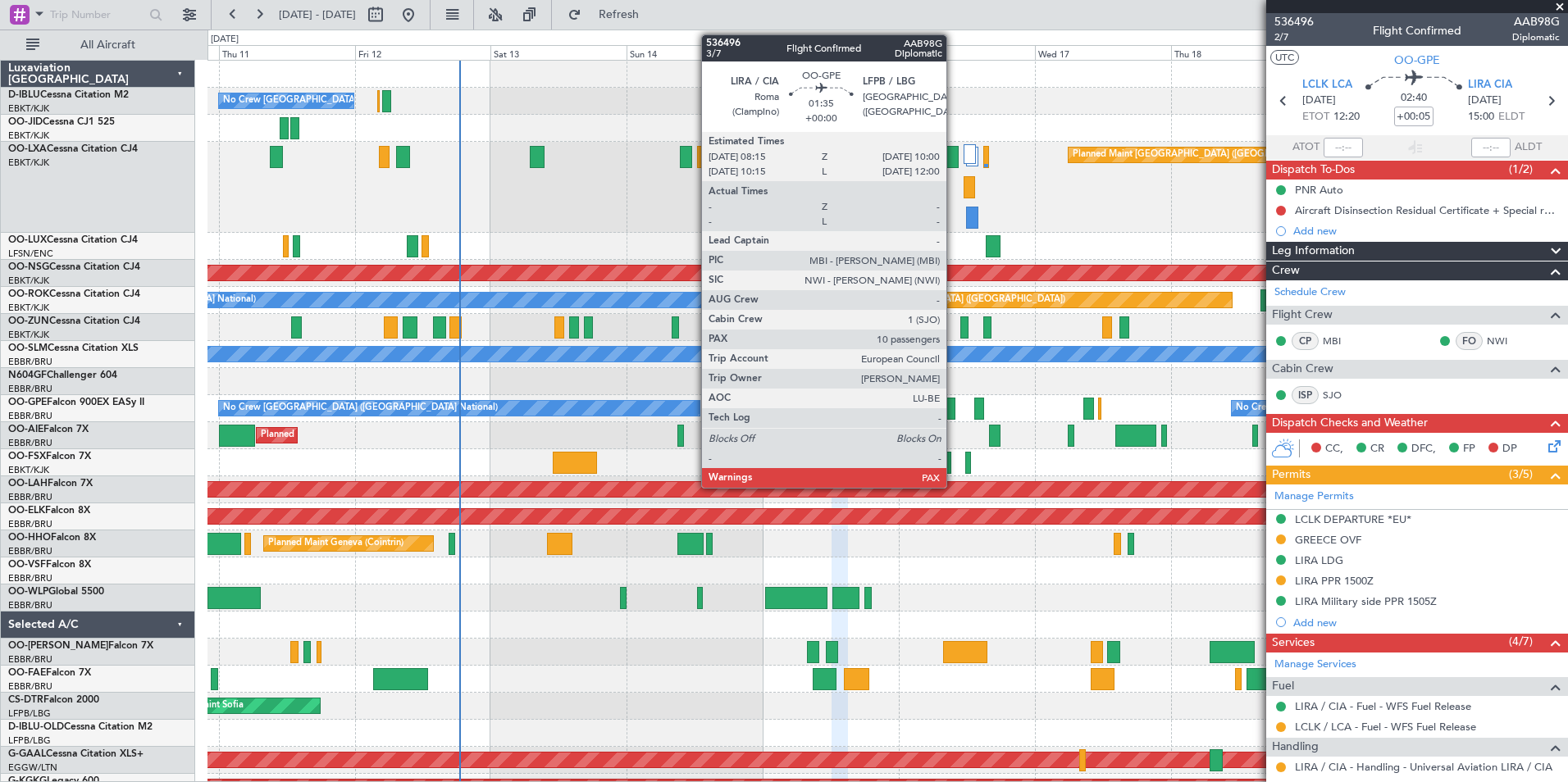
click at [954, 416] on div at bounding box center [950, 408] width 10 height 22
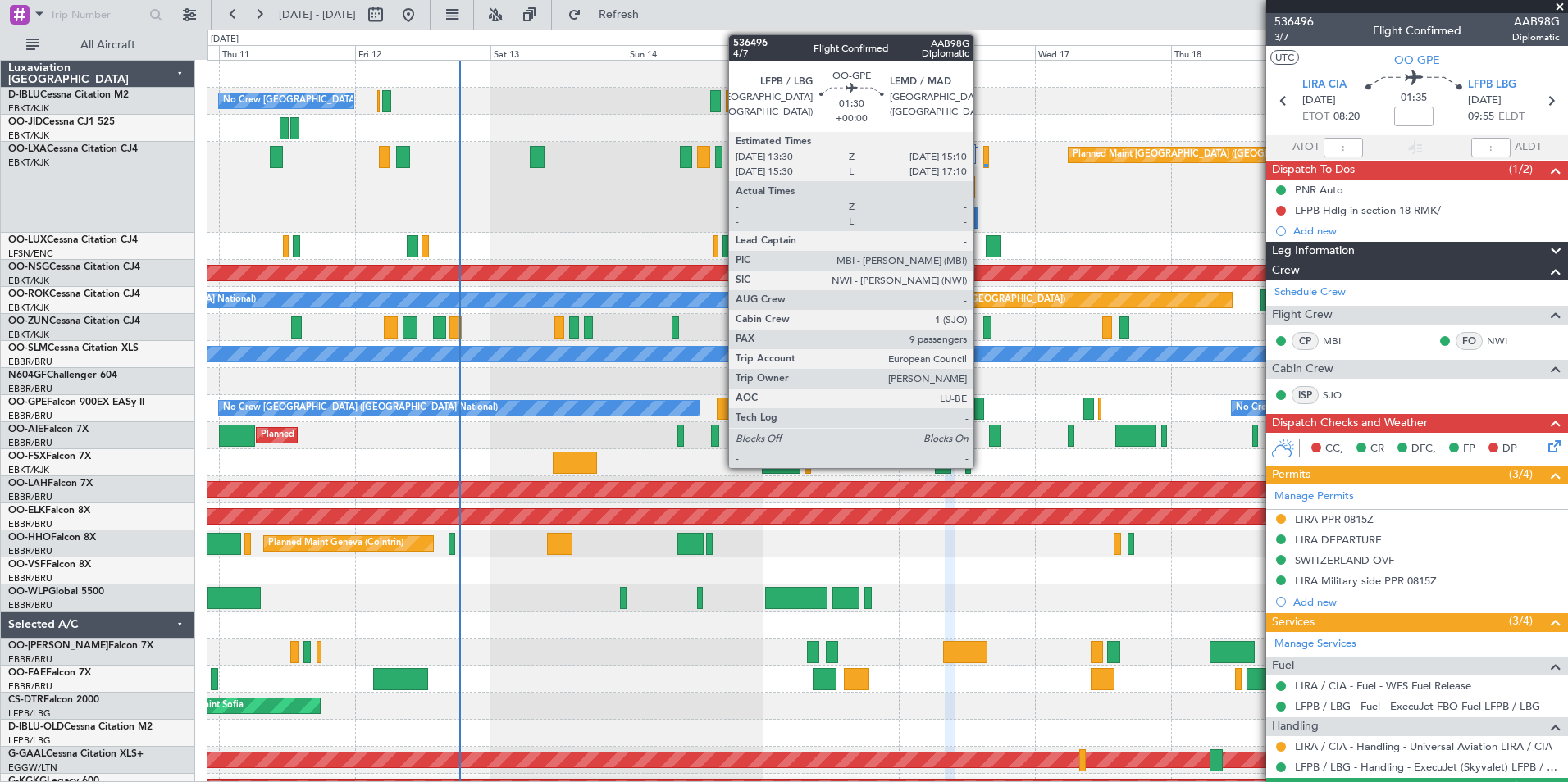
click at [981, 415] on div at bounding box center [979, 408] width 9 height 22
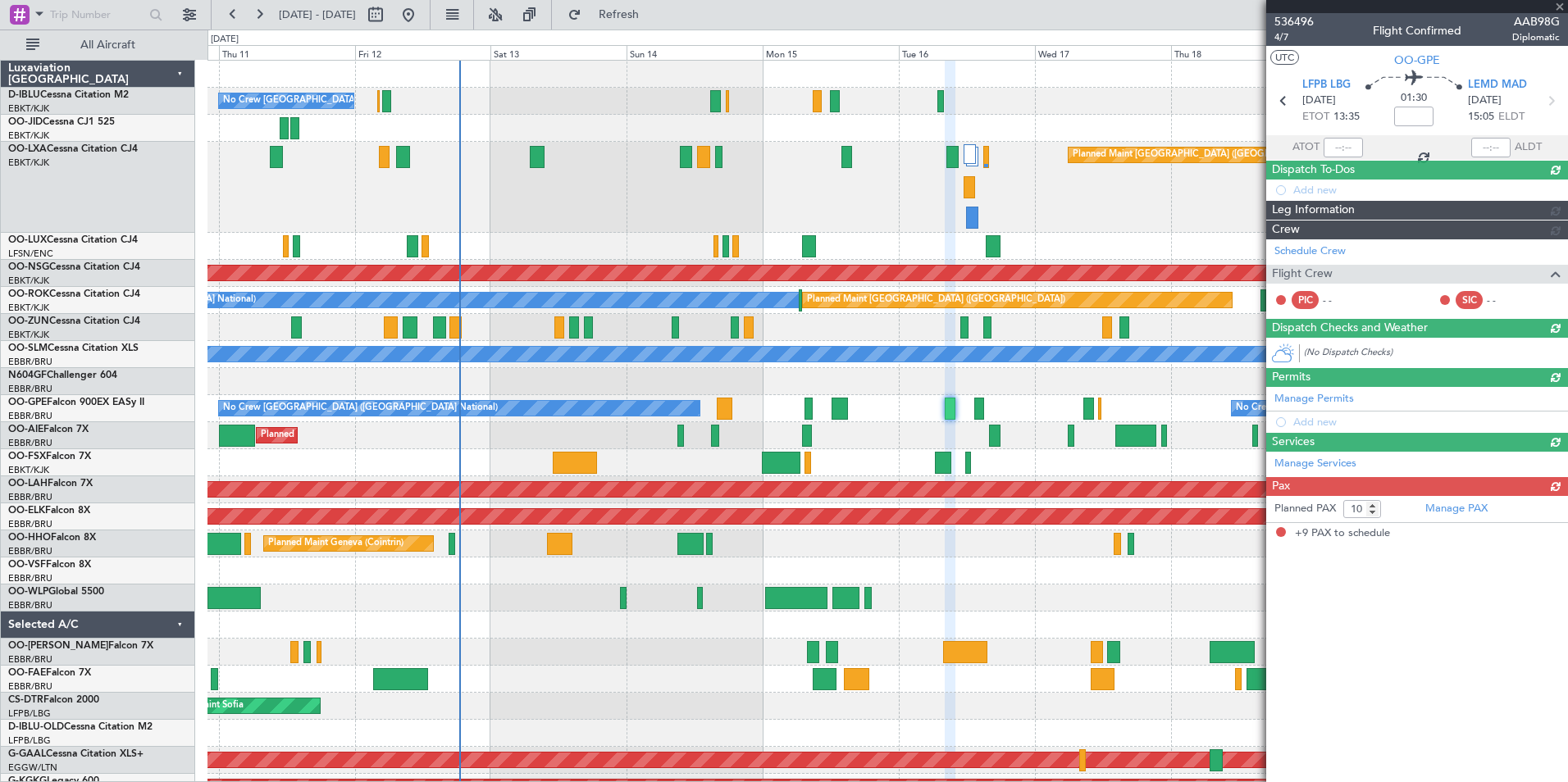
type input "9"
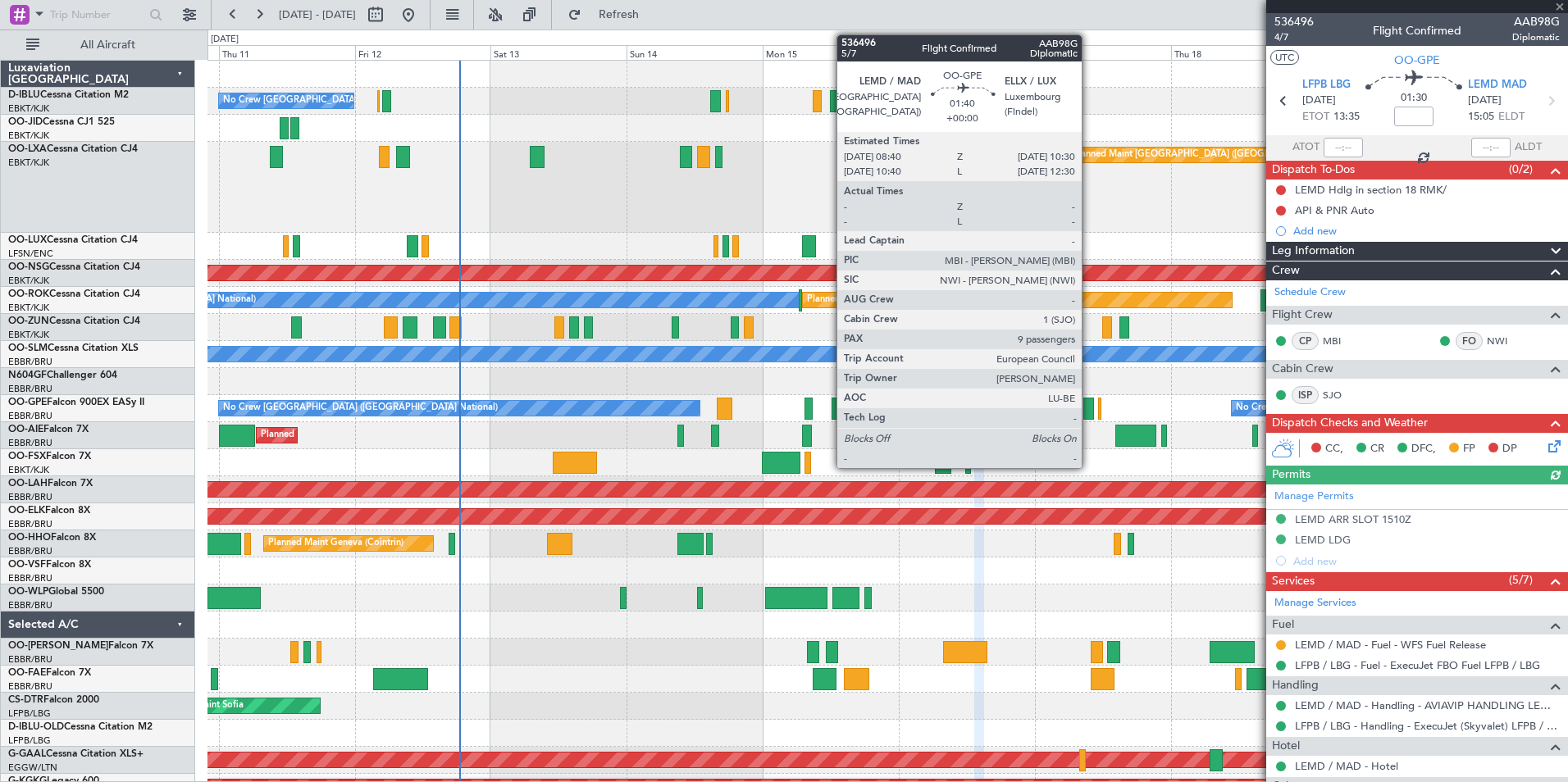
click at [1089, 409] on div at bounding box center [1088, 408] width 10 height 22
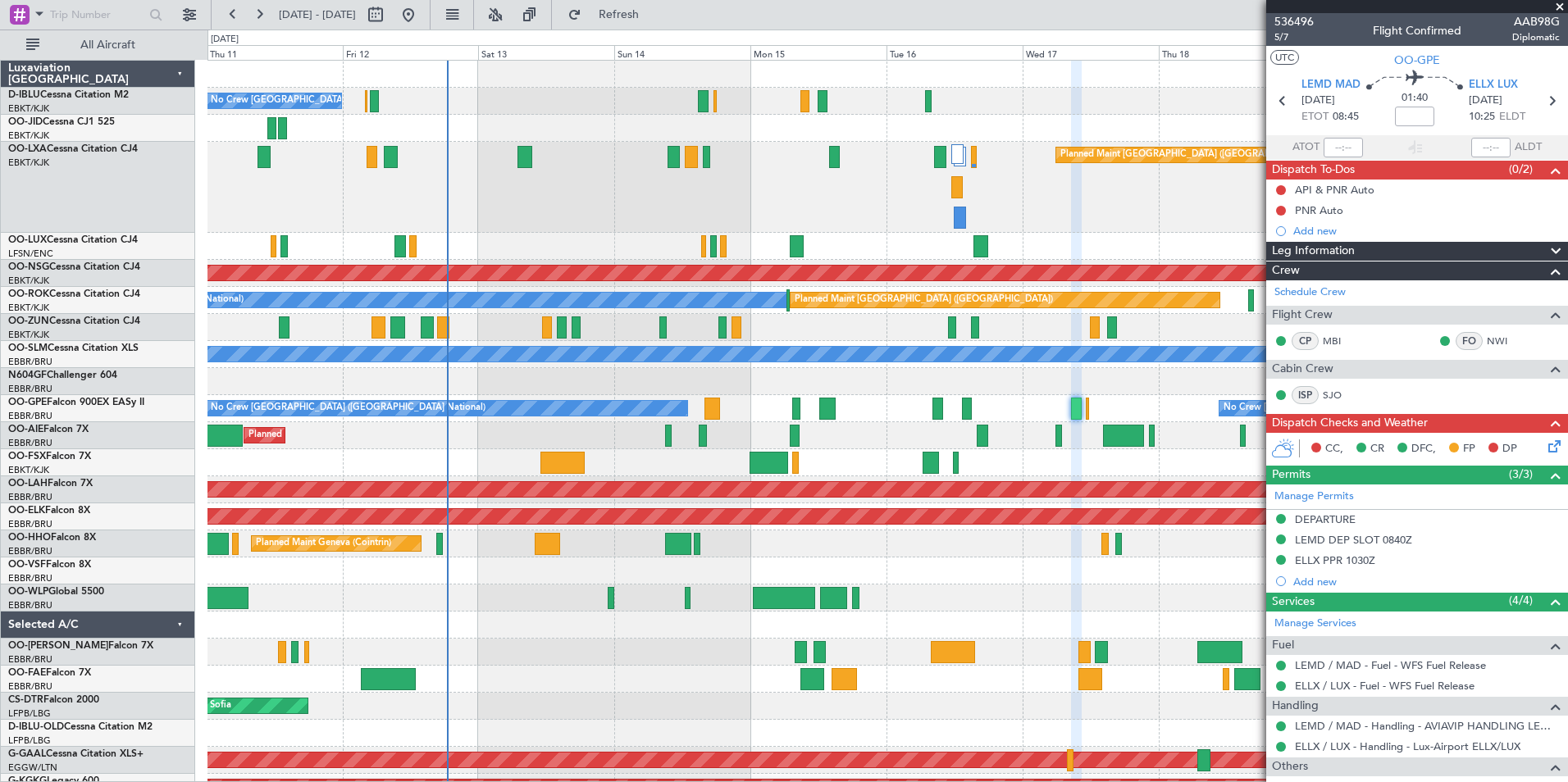
click at [978, 557] on div "Planned Maint Geneva (Cointrin) AOG Maint [US_STATE] ([GEOGRAPHIC_DATA])" at bounding box center [887, 544] width 1360 height 27
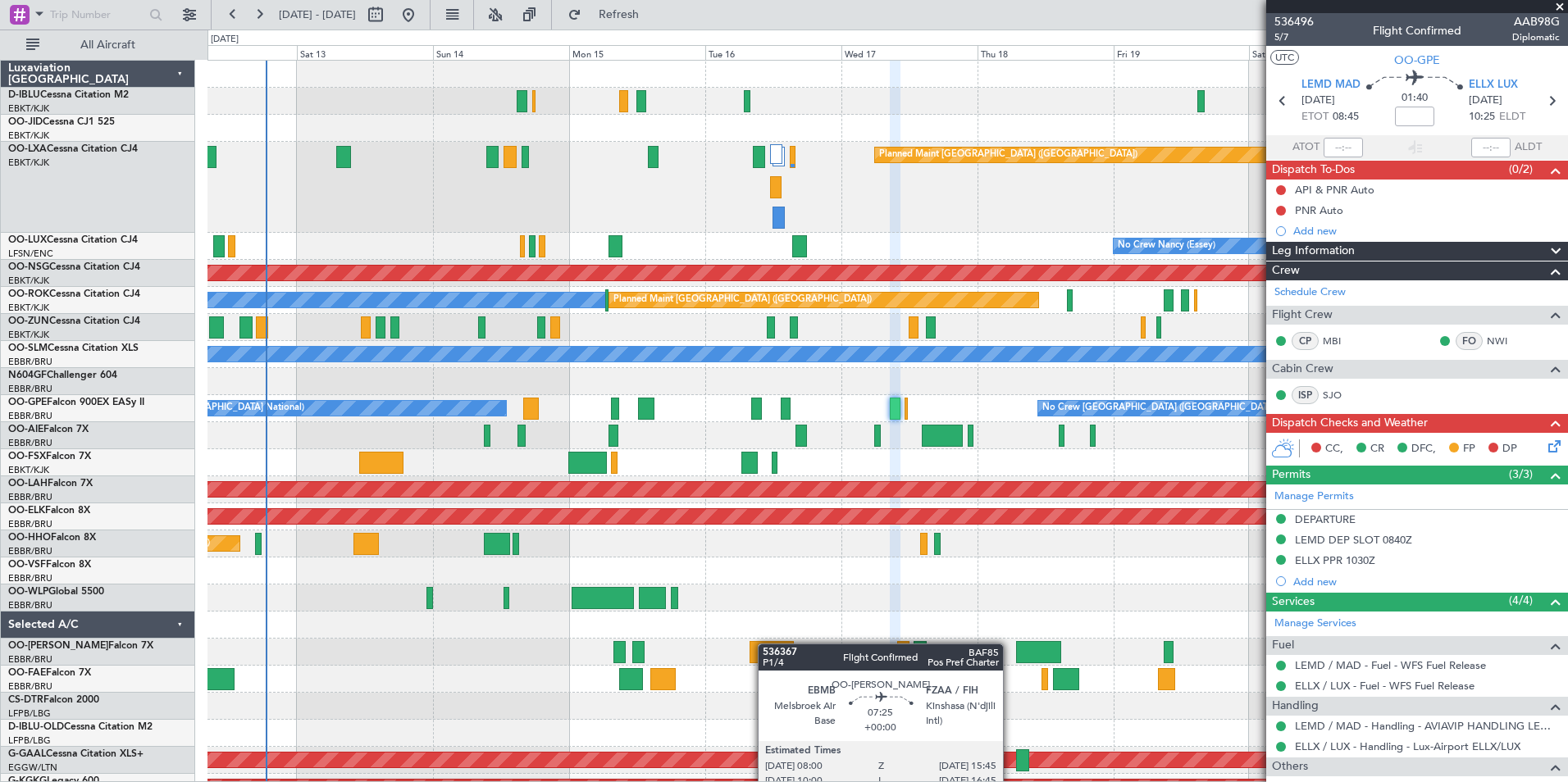
click at [753, 658] on div "No Crew [GEOGRAPHIC_DATA] ([GEOGRAPHIC_DATA] National) Planned Maint [GEOGRAPHI…" at bounding box center [887, 646] width 1360 height 1173
